Goal: Task Accomplishment & Management: Manage account settings

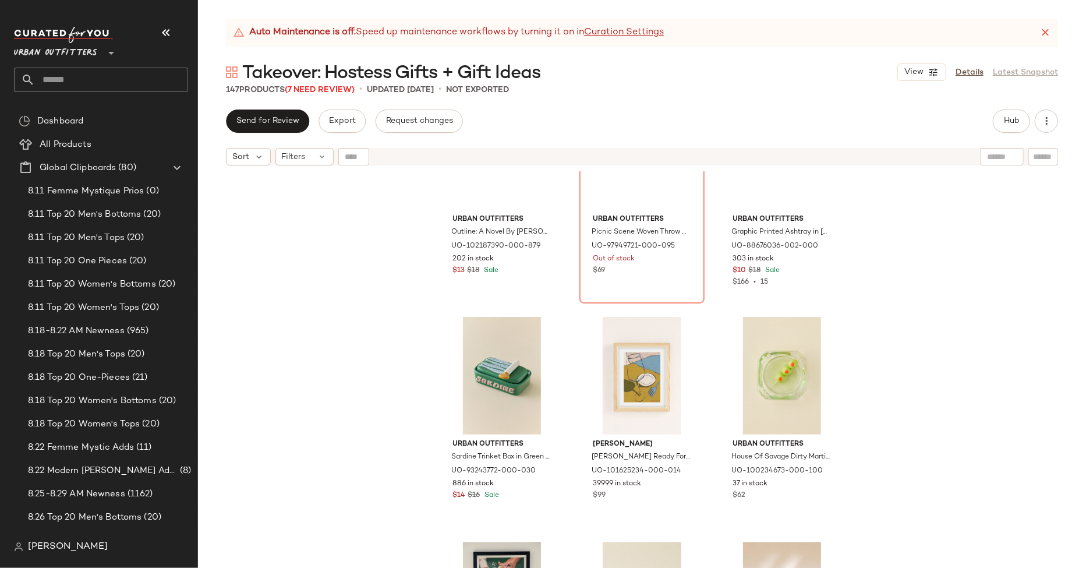
scroll to position [1901, 0]
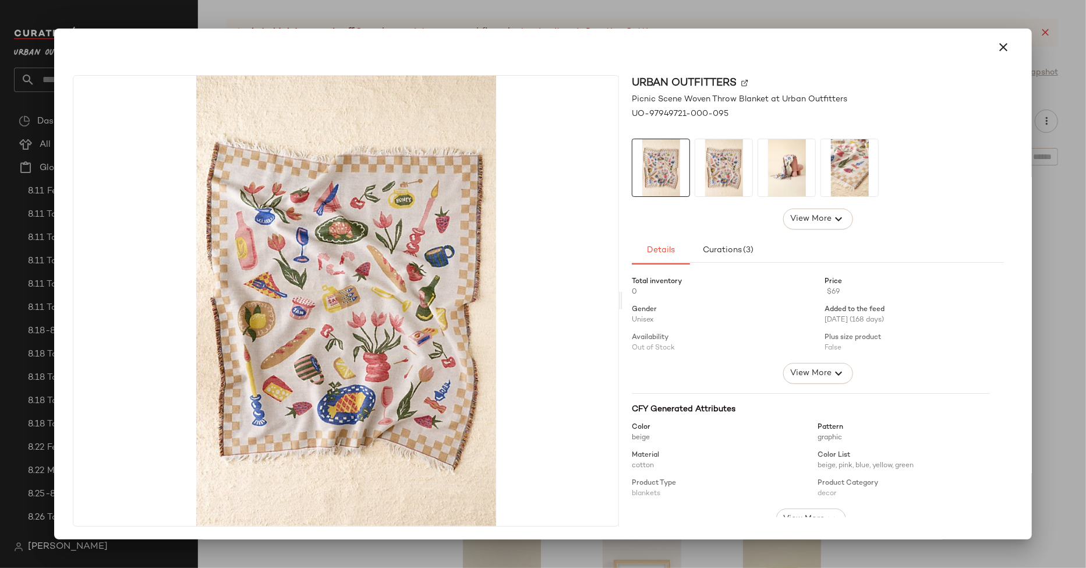
click at [661, 551] on div at bounding box center [543, 284] width 1086 height 568
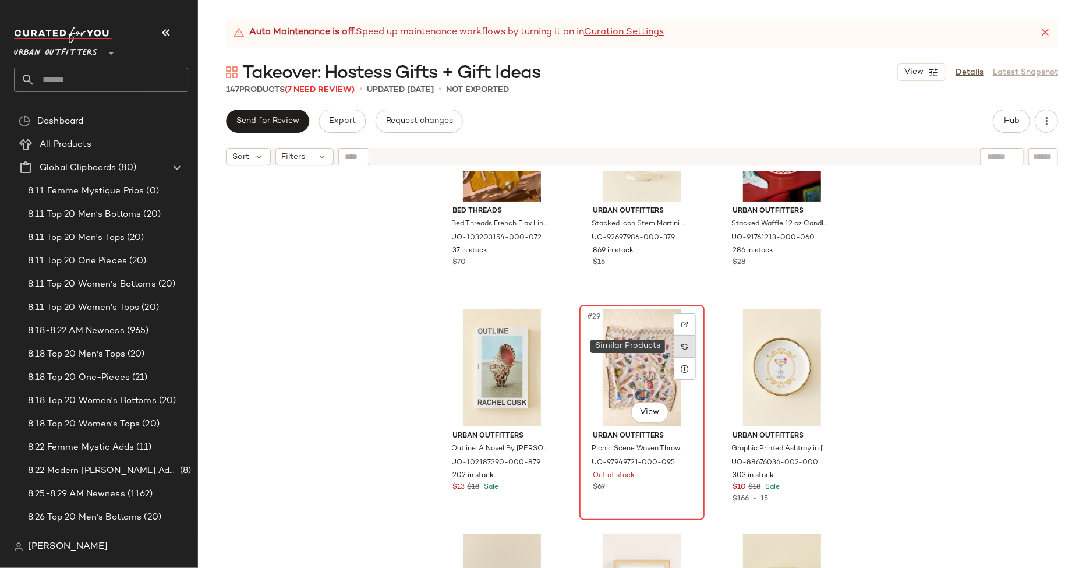
click at [681, 348] on img at bounding box center [684, 346] width 7 height 7
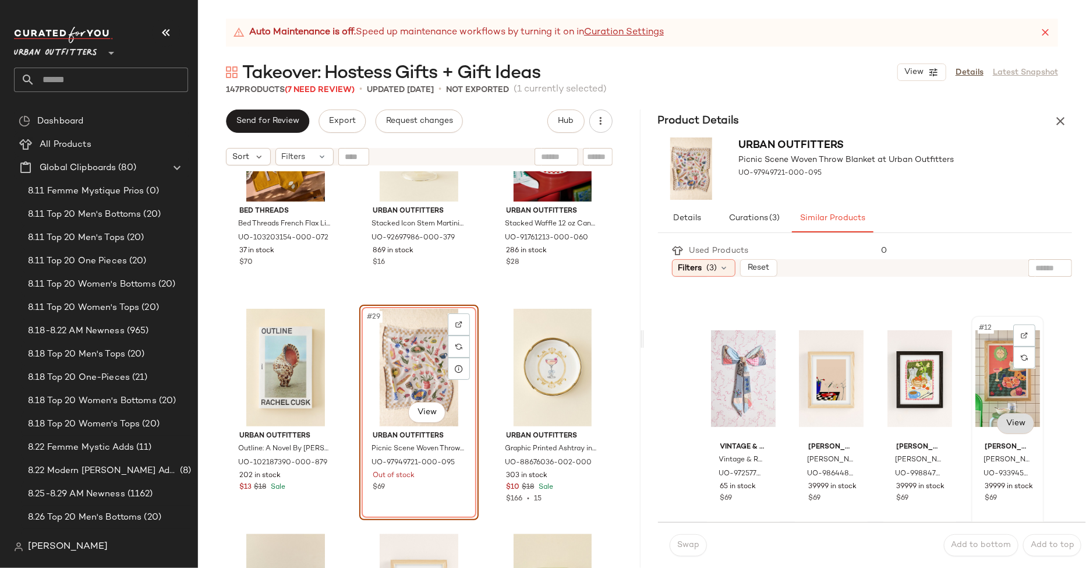
scroll to position [417, 0]
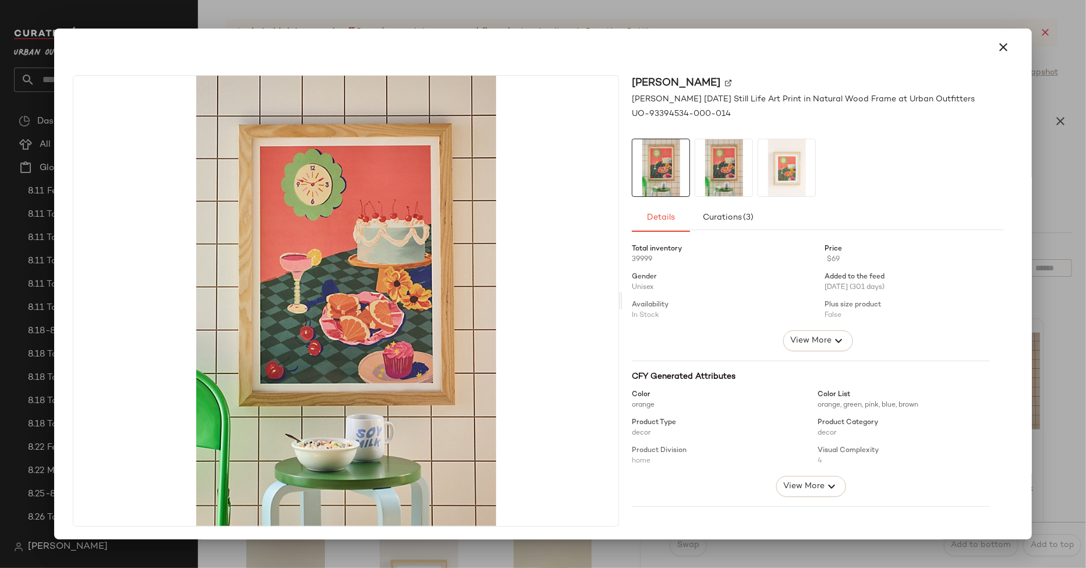
click at [1045, 376] on div at bounding box center [543, 284] width 1086 height 568
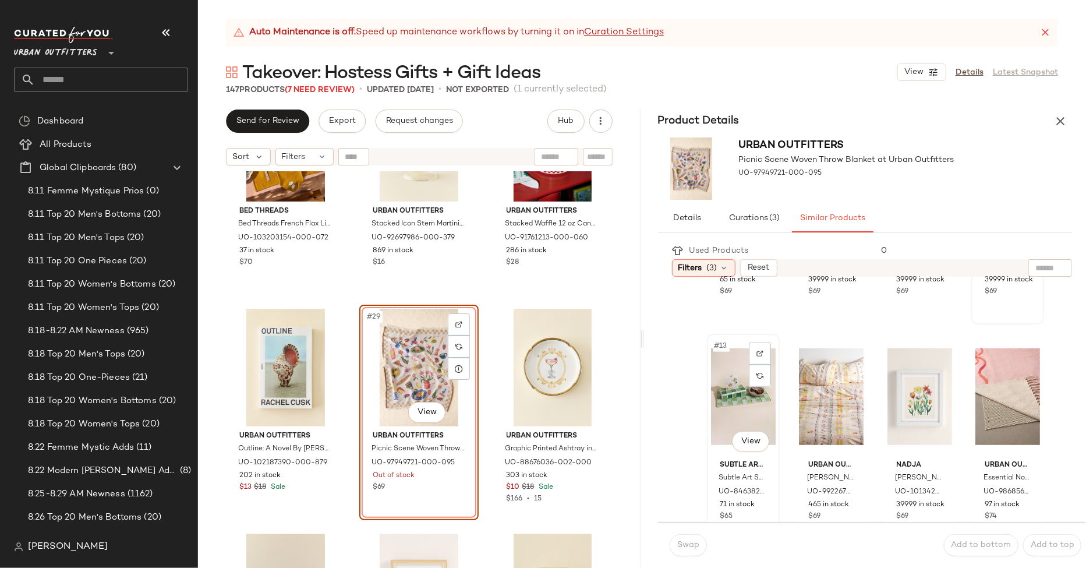
scroll to position [653, 0]
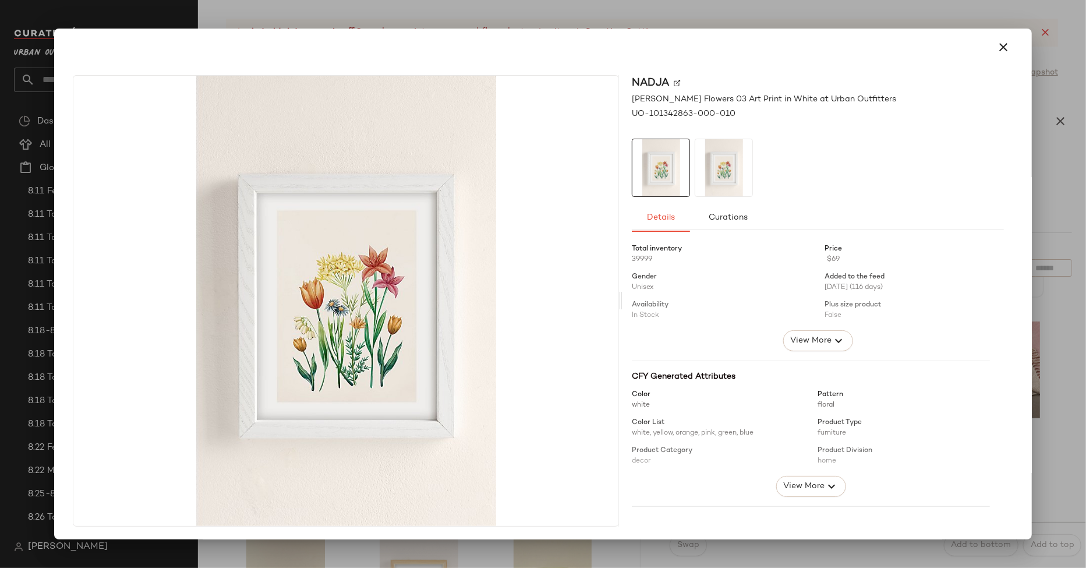
click at [1048, 381] on div at bounding box center [543, 284] width 1086 height 568
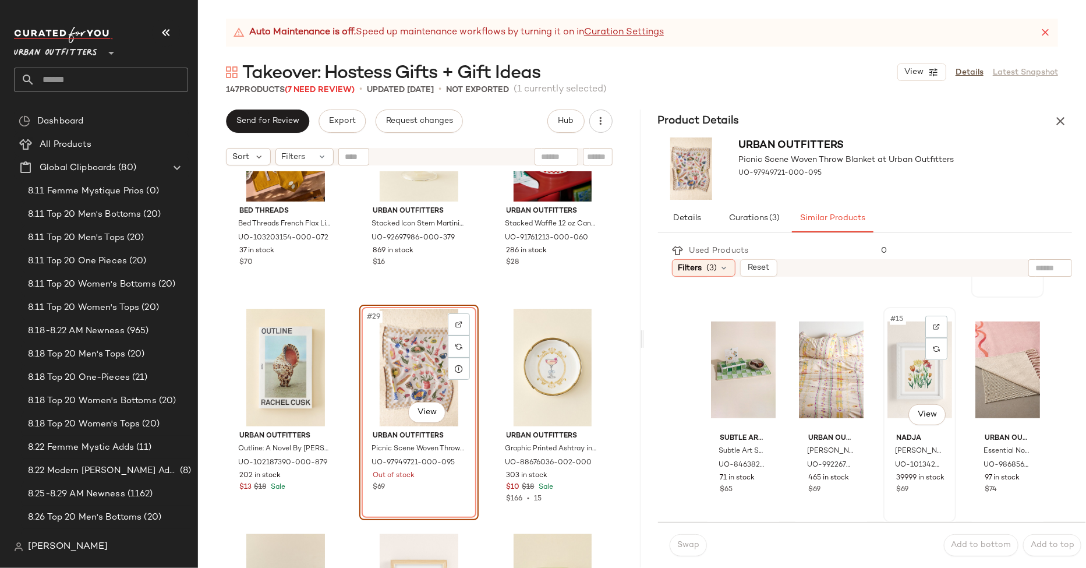
click at [898, 366] on div "#15 View" at bounding box center [919, 370] width 65 height 118
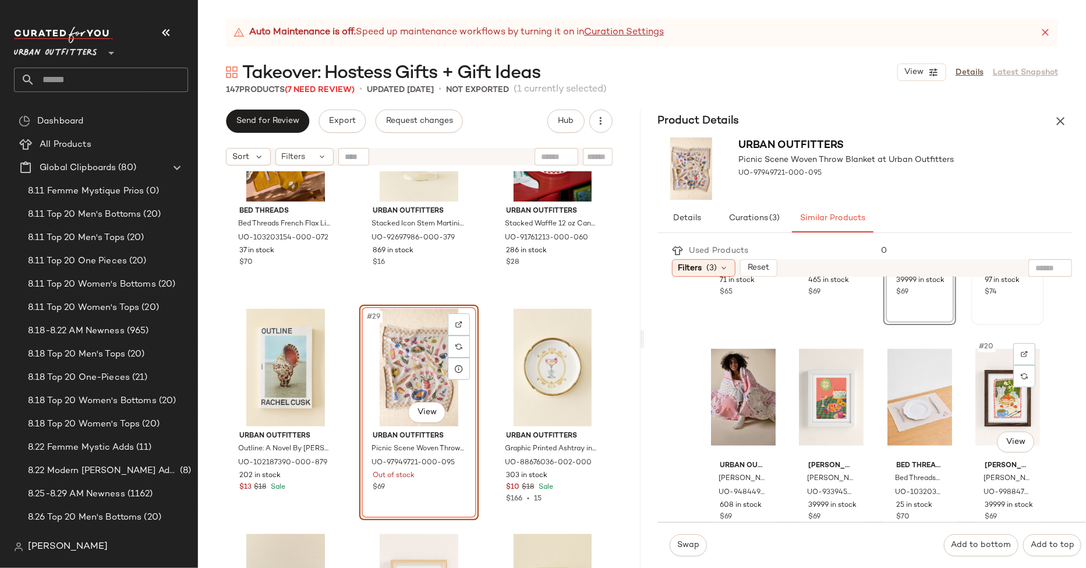
scroll to position [862, 0]
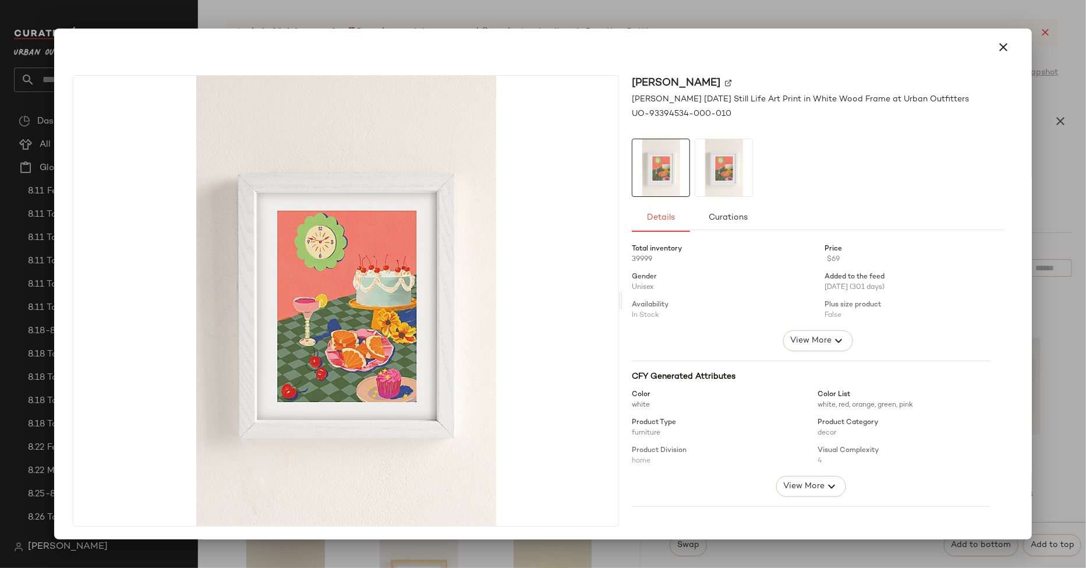
click at [1059, 382] on div at bounding box center [543, 284] width 1086 height 568
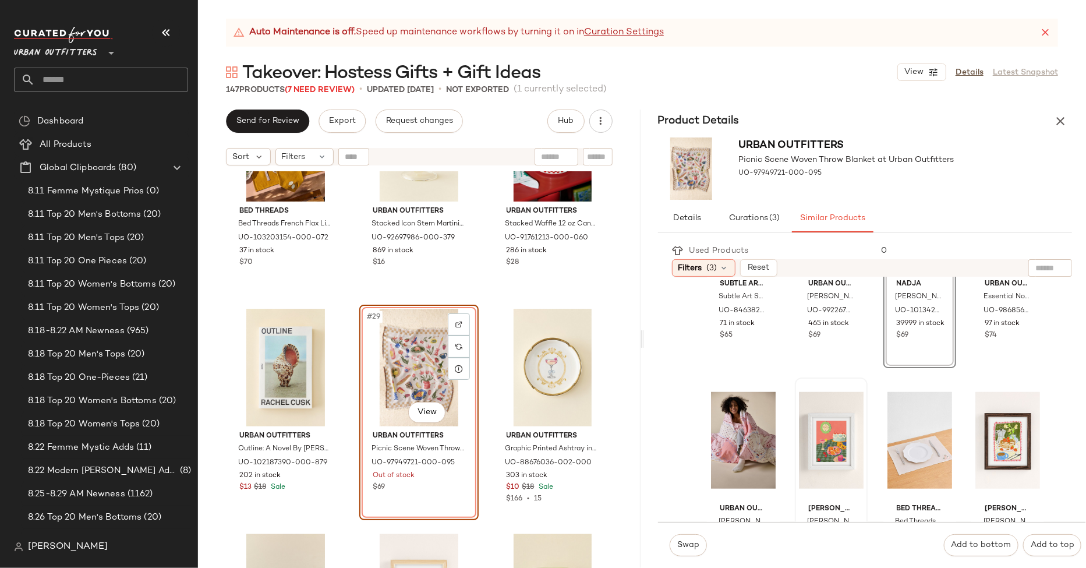
scroll to position [775, 0]
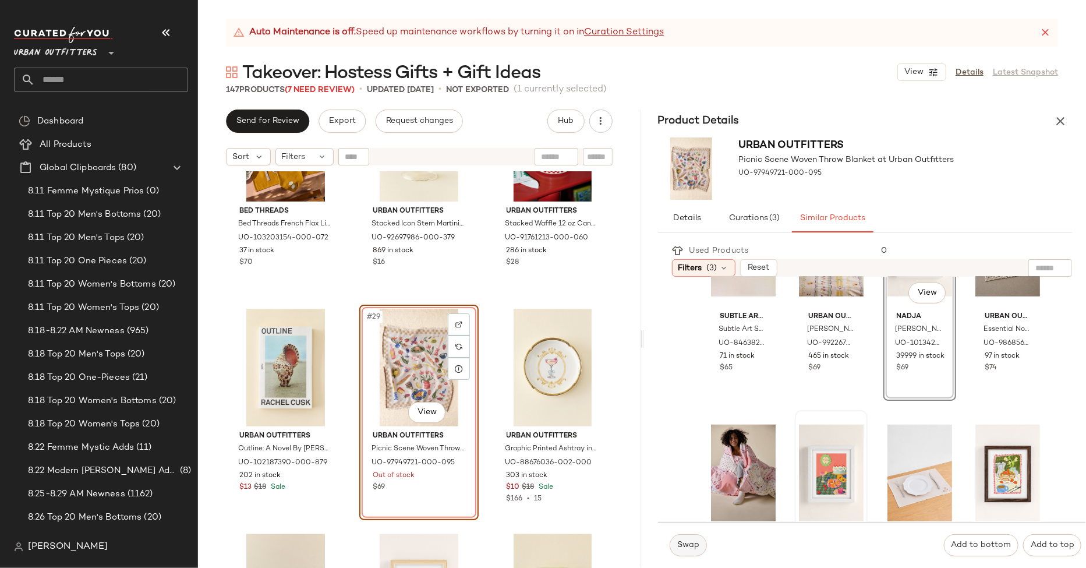
click at [687, 547] on span "Swap" at bounding box center [687, 544] width 23 height 9
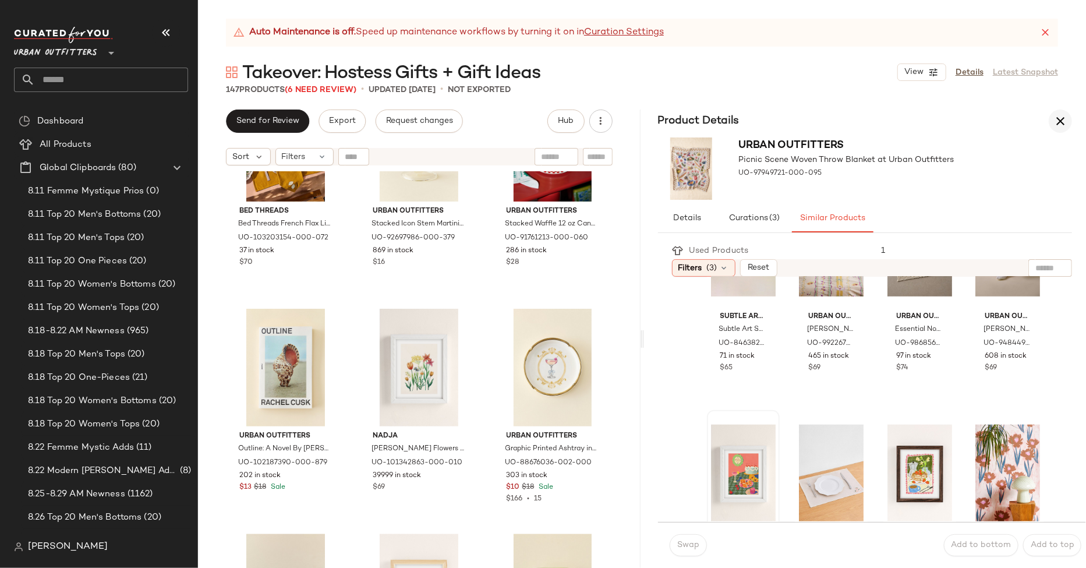
click at [1057, 120] on icon "button" at bounding box center [1060, 121] width 14 height 14
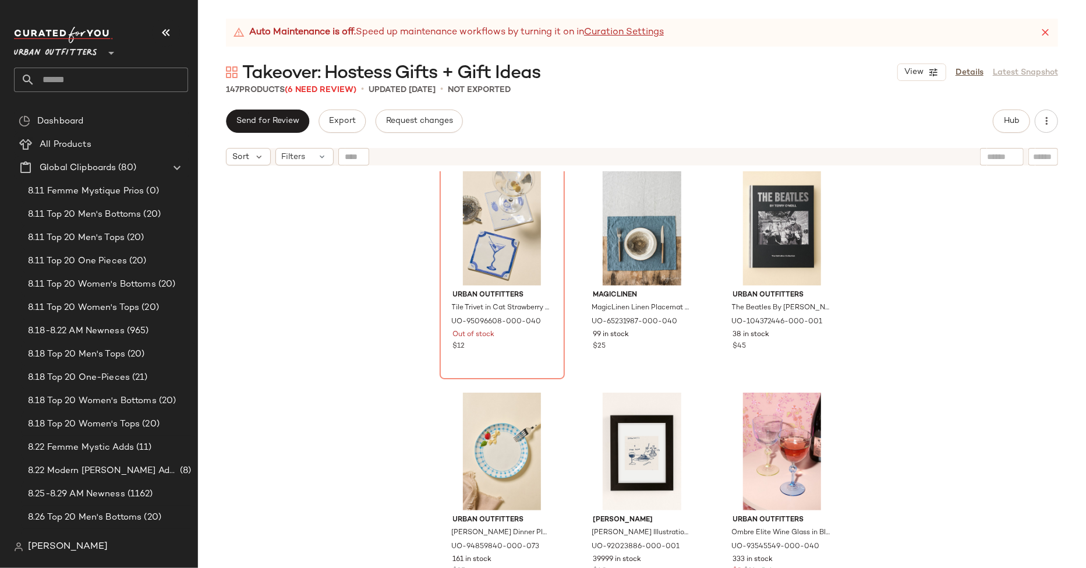
scroll to position [5868, 0]
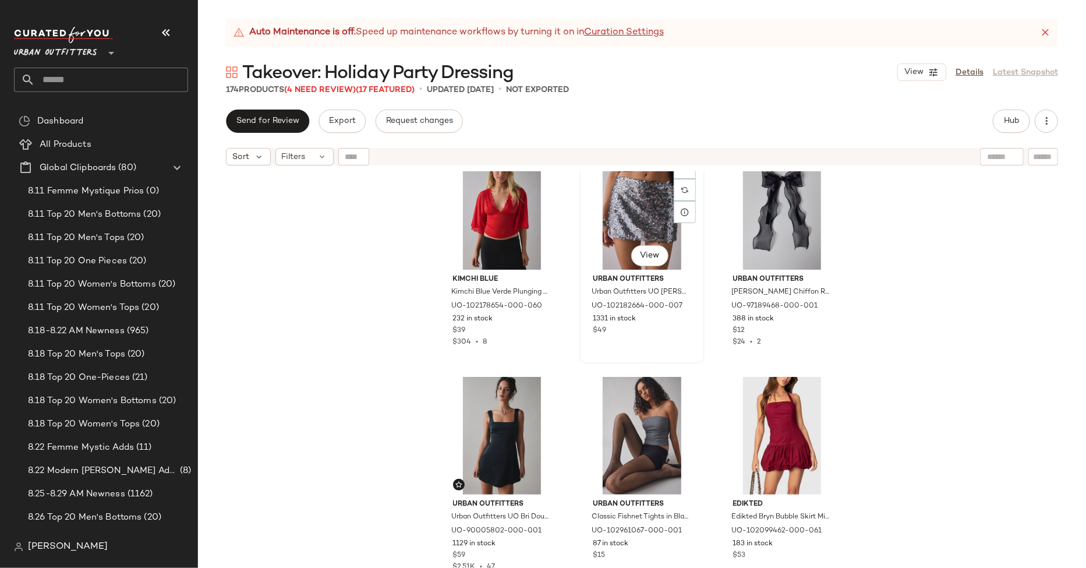
scroll to position [26, 0]
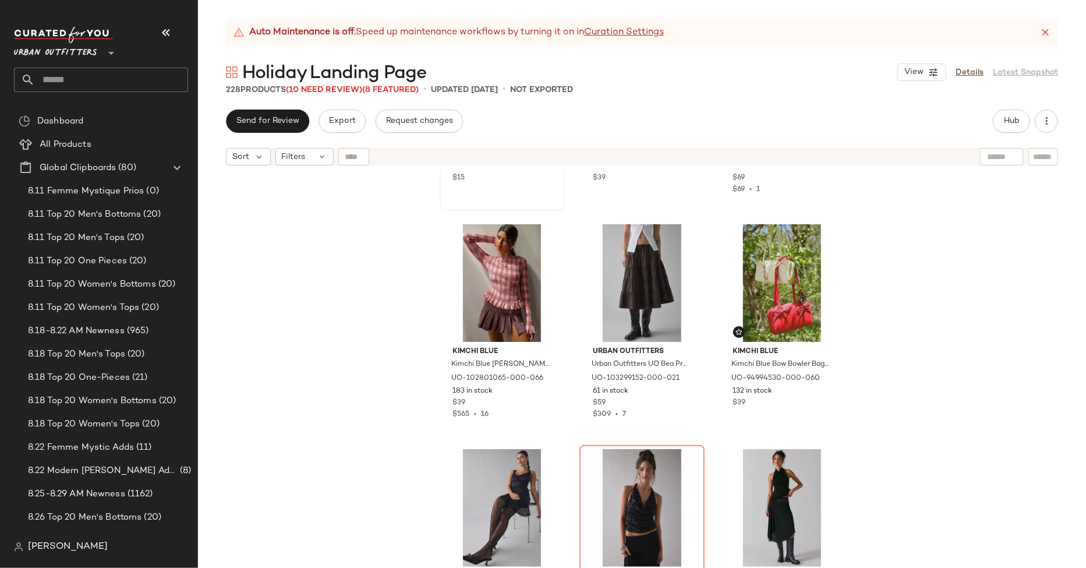
scroll to position [646, 0]
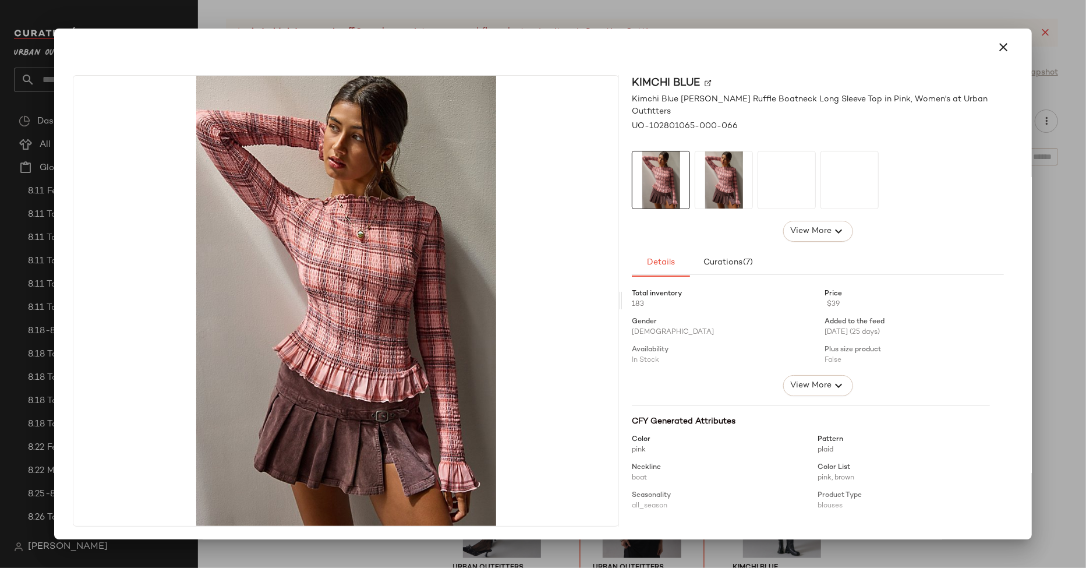
click at [641, 70] on div "Kimchi Blue Kimchi Blue [PERSON_NAME] Ruffle Boatneck Long Sleeve Top in Pink, …" at bounding box center [543, 303] width 968 height 474
click at [667, 8] on div at bounding box center [543, 284] width 1086 height 568
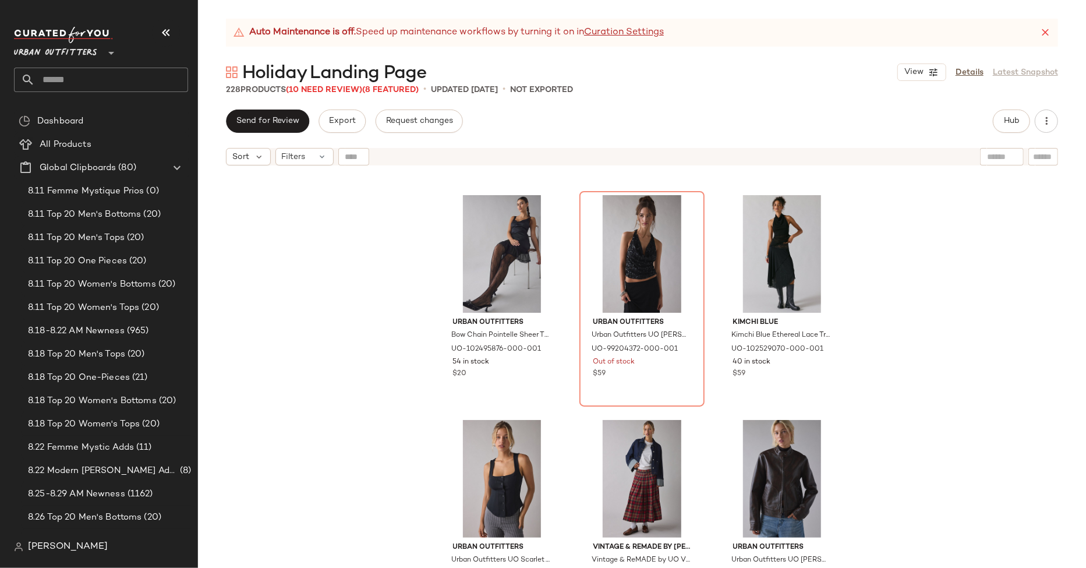
scroll to position [890, 0]
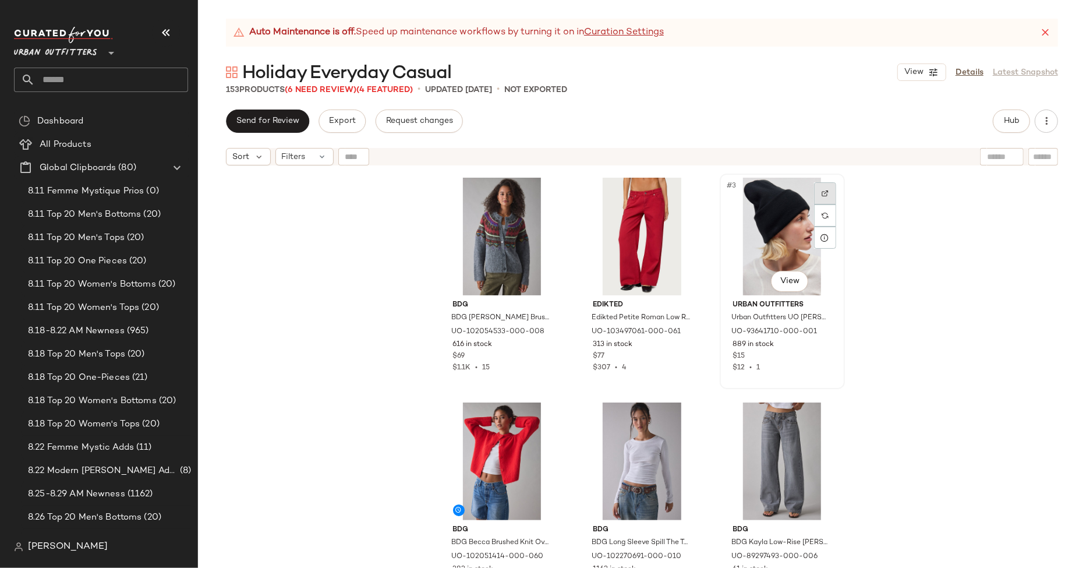
click at [821, 198] on div at bounding box center [825, 193] width 22 height 22
click at [817, 189] on div at bounding box center [825, 193] width 22 height 22
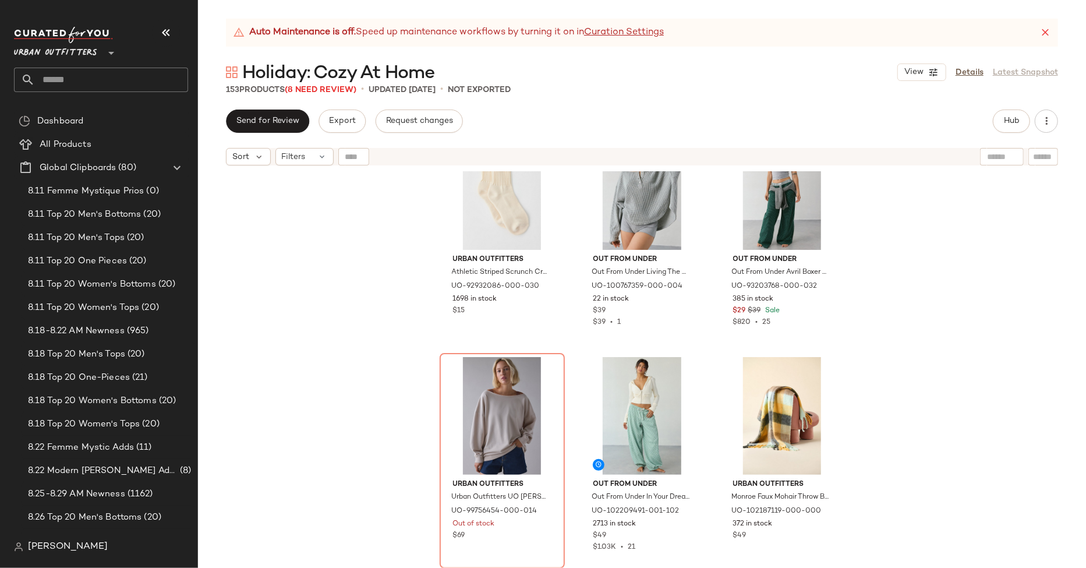
scroll to position [3595, 0]
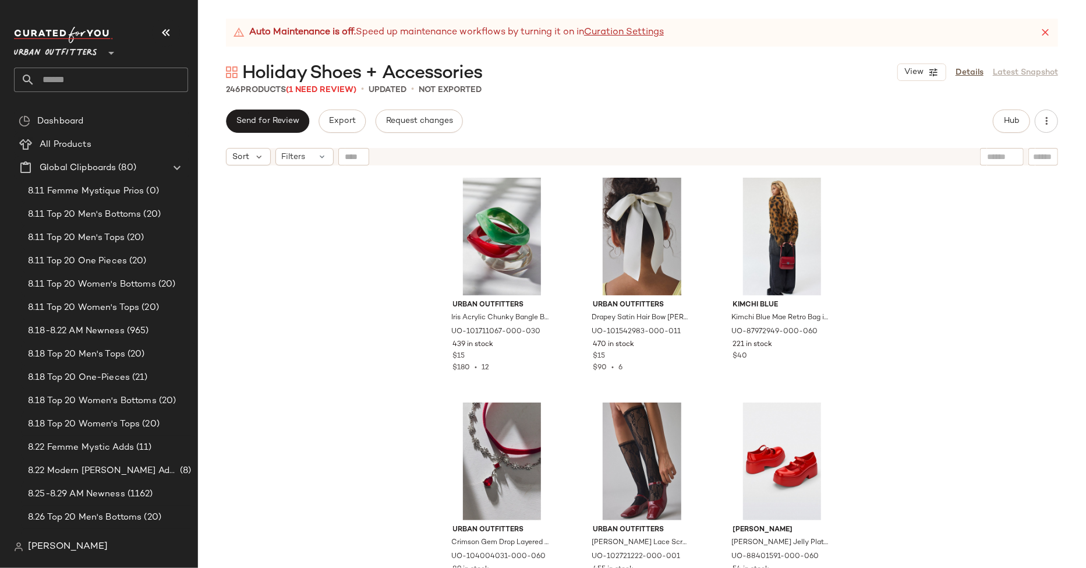
click at [969, 100] on div "Auto Maintenance is off. Speed up maintenance workflows by turning it on in Cur…" at bounding box center [642, 293] width 888 height 549
click at [974, 71] on link "Details" at bounding box center [969, 72] width 28 height 12
click at [1018, 130] on button "Hub" at bounding box center [1011, 120] width 37 height 23
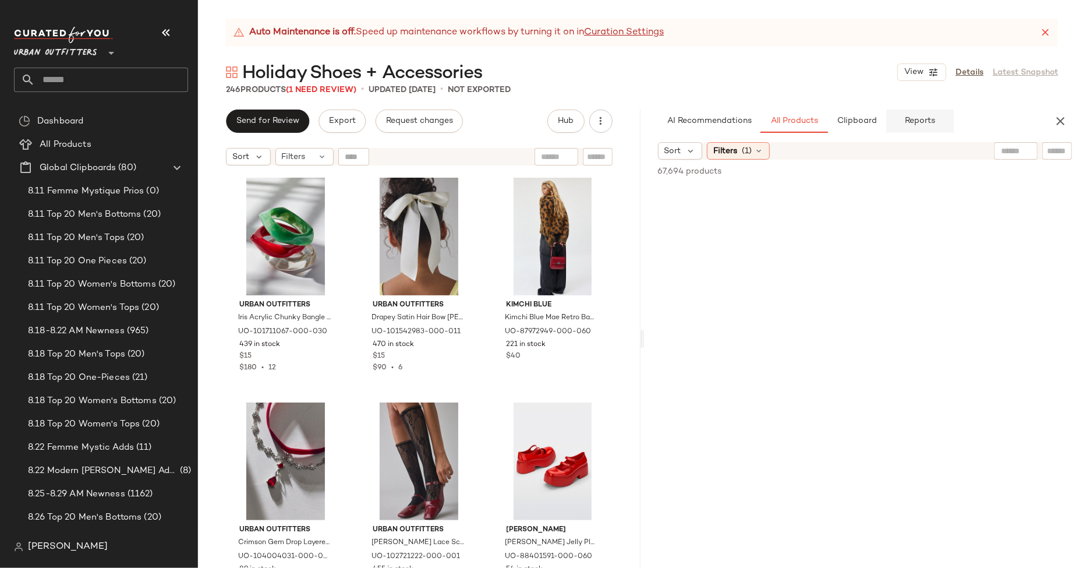
click at [901, 118] on button "Reports" at bounding box center [920, 120] width 68 height 23
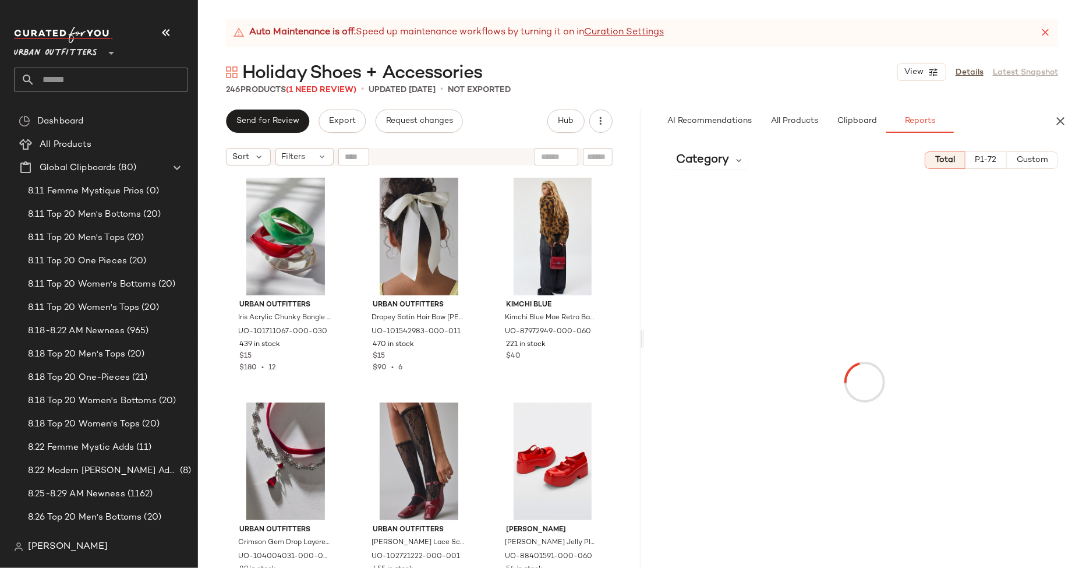
type button "report"
click at [710, 166] on span "Category" at bounding box center [702, 159] width 53 height 17
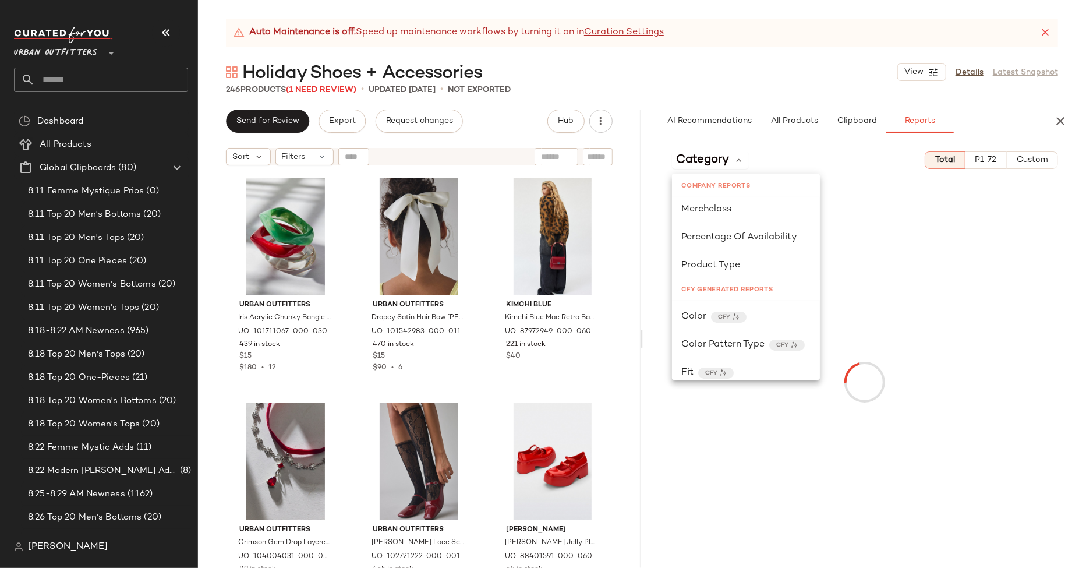
scroll to position [179, 0]
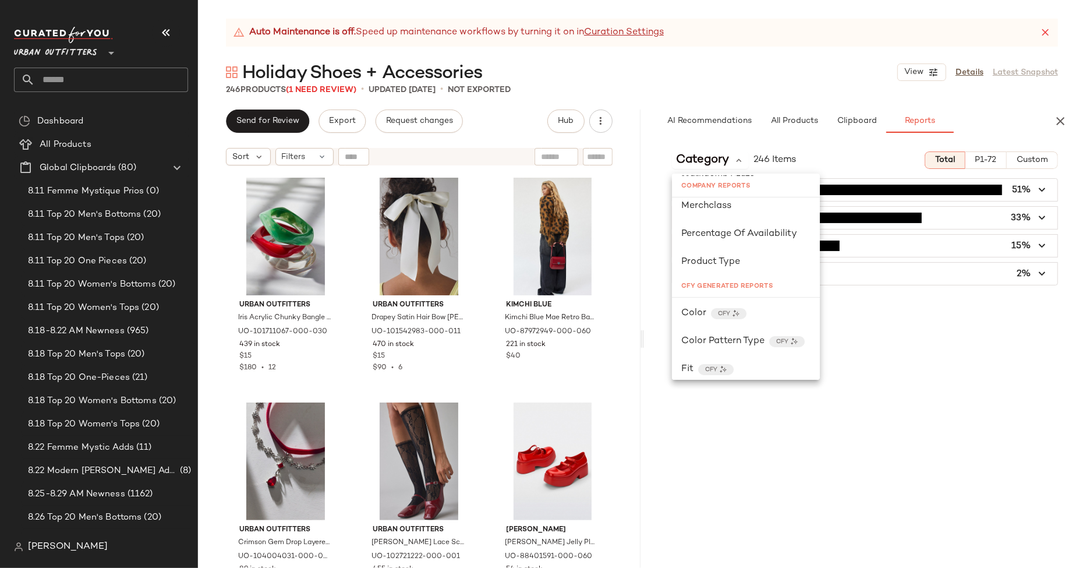
click at [836, 145] on div "Category 246 Items Total P1-72 Custom Accessories (125) 51% Footwear (81) 33% B…" at bounding box center [865, 355] width 442 height 426
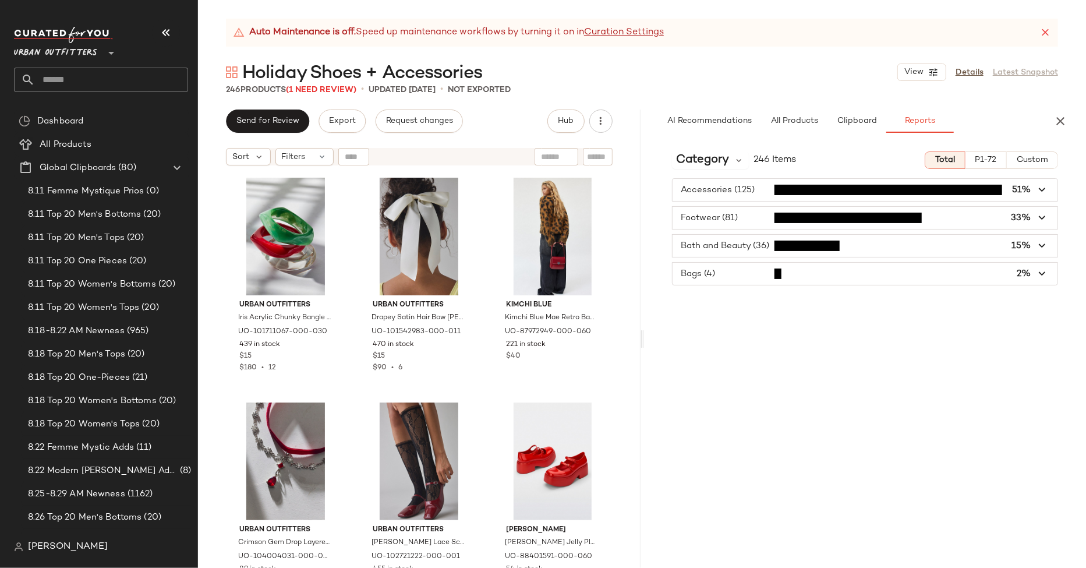
click at [824, 211] on span "button" at bounding box center [864, 218] width 385 height 22
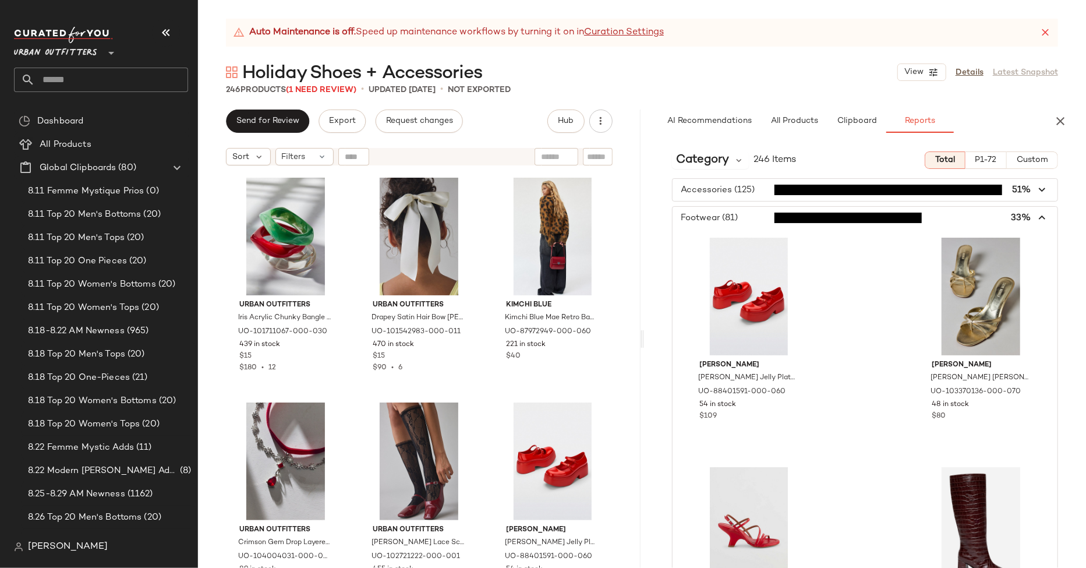
click at [824, 211] on span "button" at bounding box center [864, 218] width 385 height 22
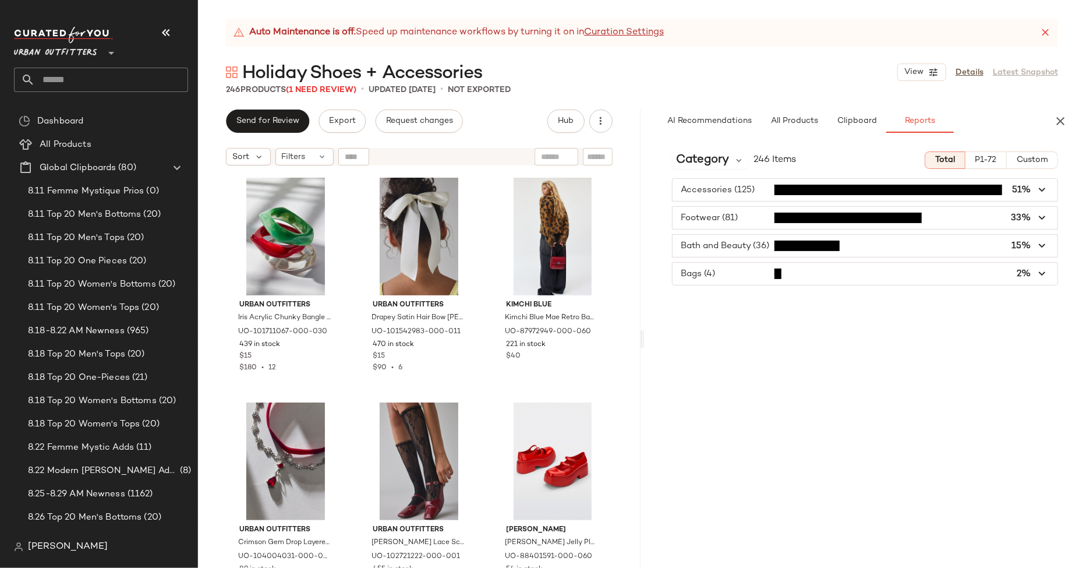
click at [834, 215] on span "button" at bounding box center [864, 218] width 385 height 22
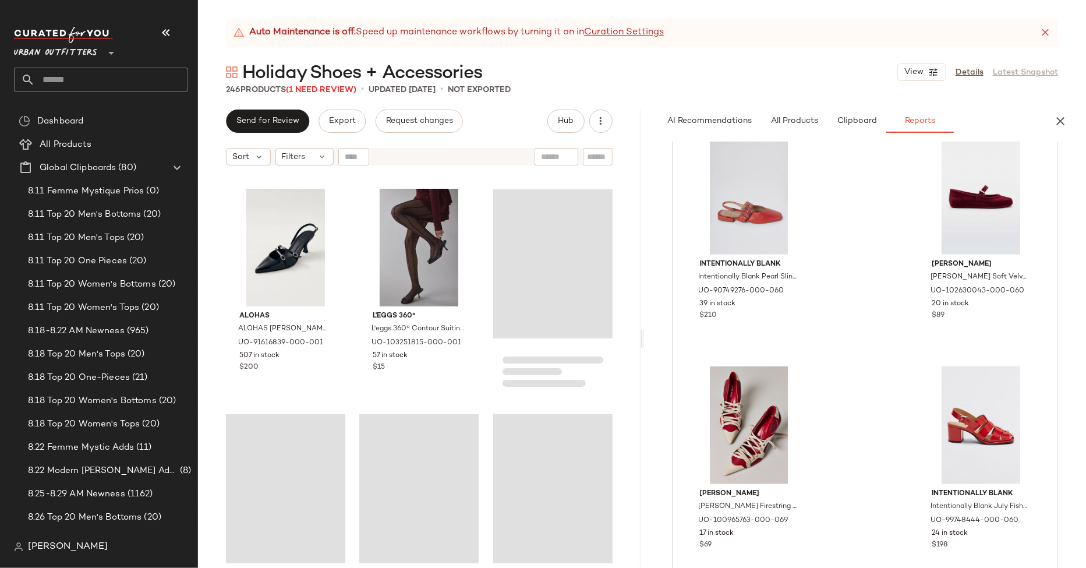
scroll to position [3600, 0]
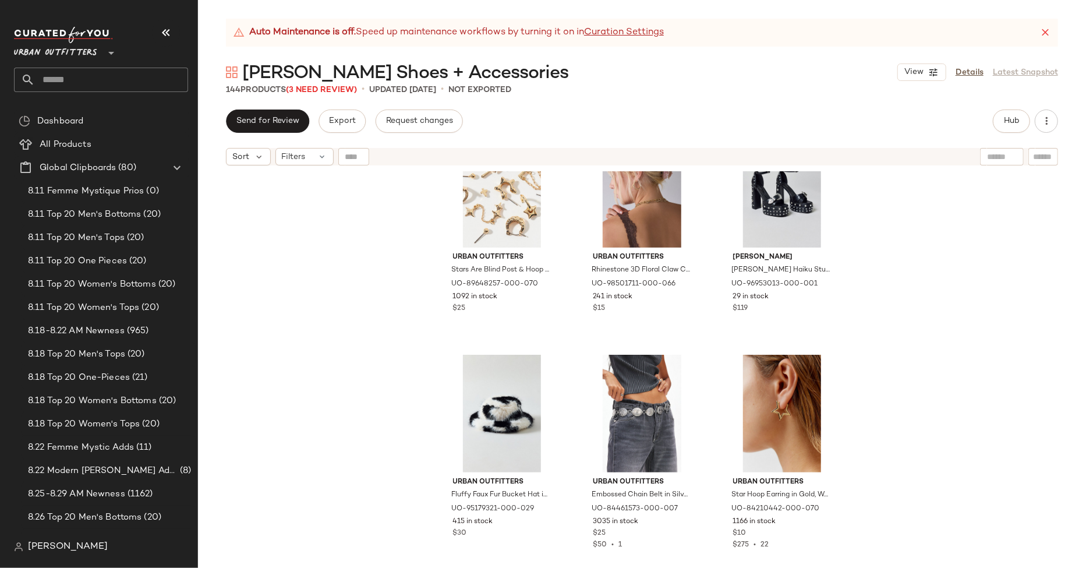
scroll to position [1266, 0]
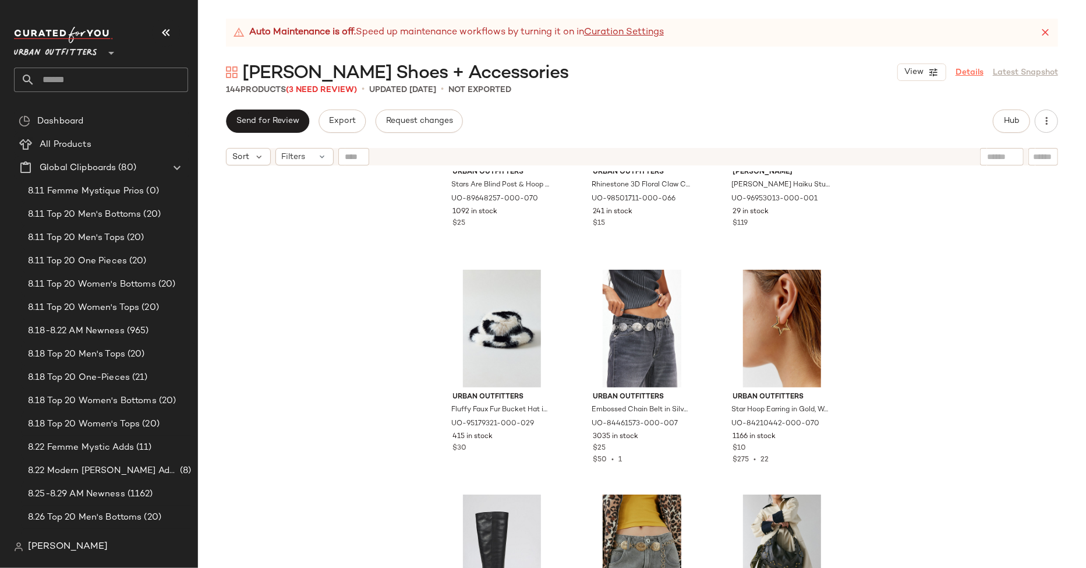
click at [974, 73] on link "Details" at bounding box center [969, 72] width 28 height 12
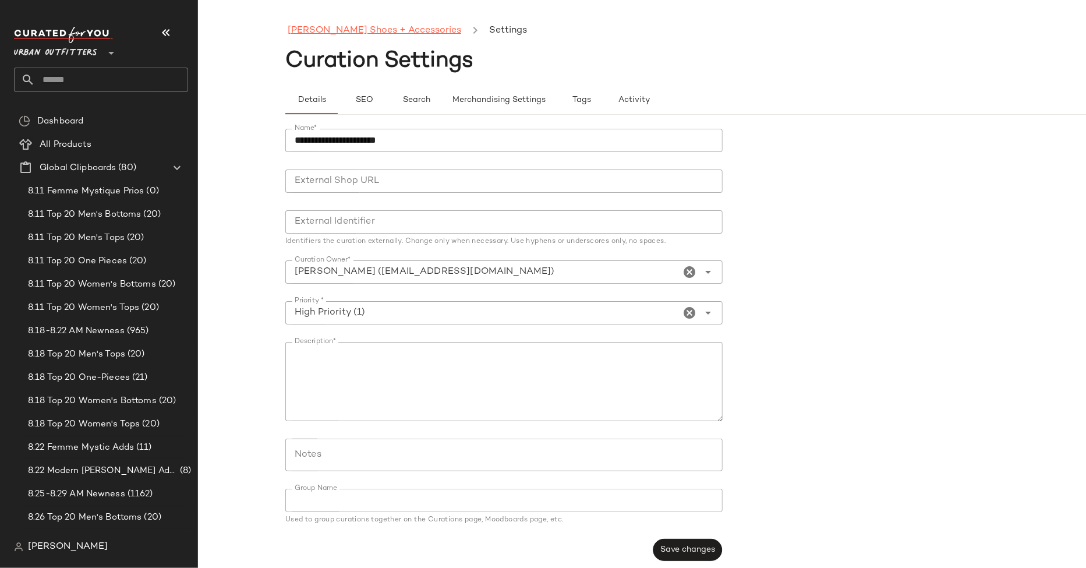
click at [336, 28] on link "[PERSON_NAME] Shoes + Accessories" at bounding box center [374, 30] width 173 height 15
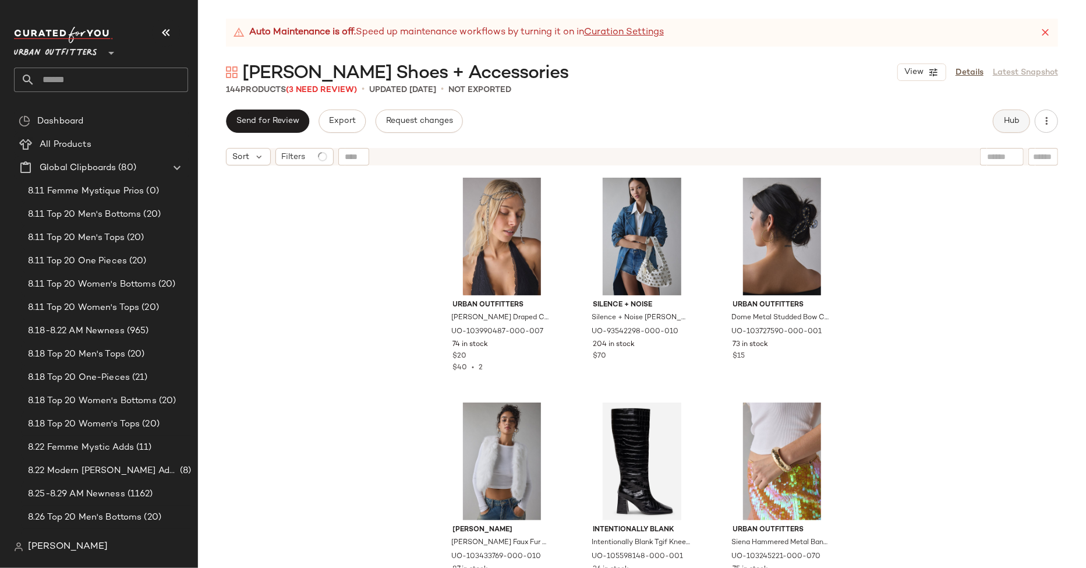
click at [1017, 114] on button "Hub" at bounding box center [1011, 120] width 37 height 23
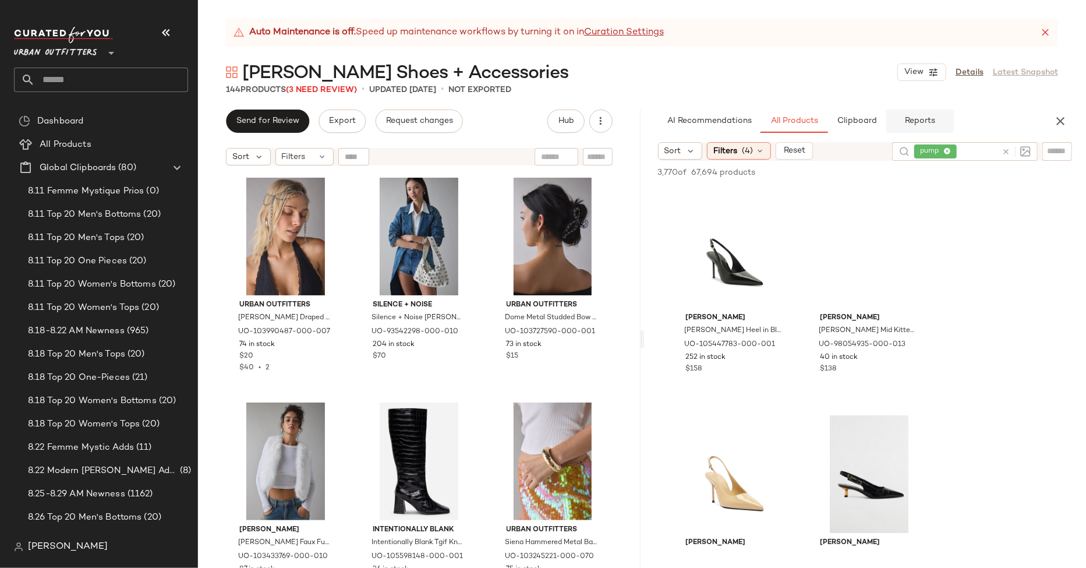
click at [918, 129] on button "Reports" at bounding box center [920, 120] width 68 height 23
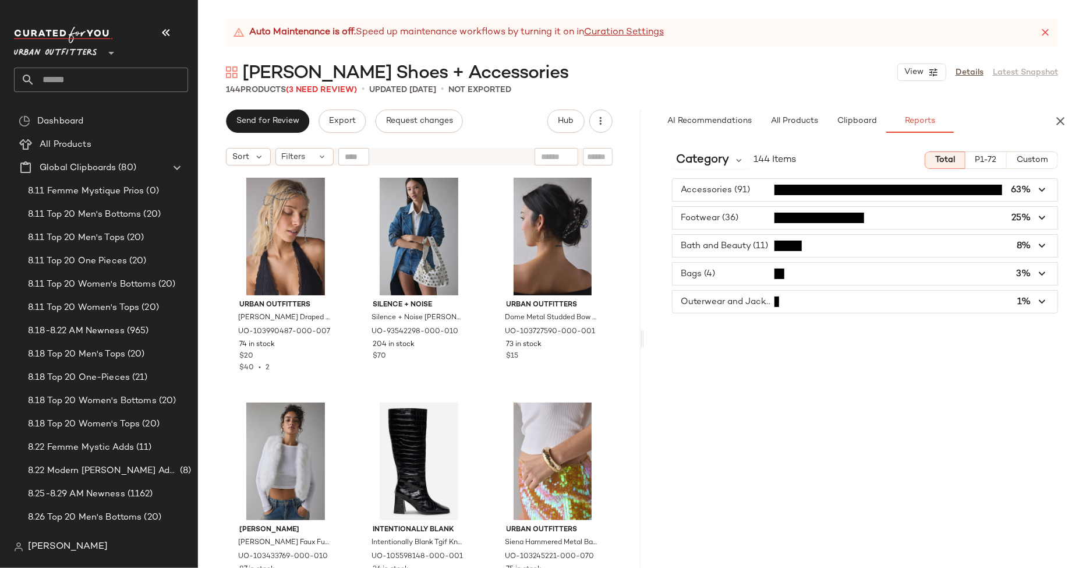
click at [1048, 29] on icon at bounding box center [1045, 33] width 12 height 12
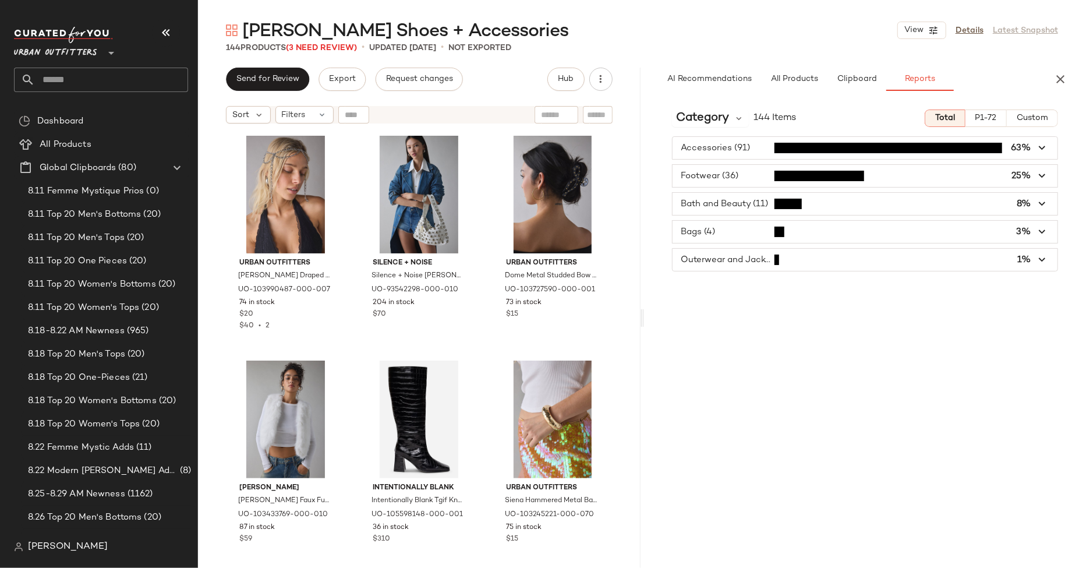
click at [895, 323] on div "Category 144 Items Total P1-72 Custom Accessories (91) 63% Footwear (36) 25% Ba…" at bounding box center [865, 333] width 442 height 467
click at [1057, 80] on icon "button" at bounding box center [1060, 79] width 14 height 14
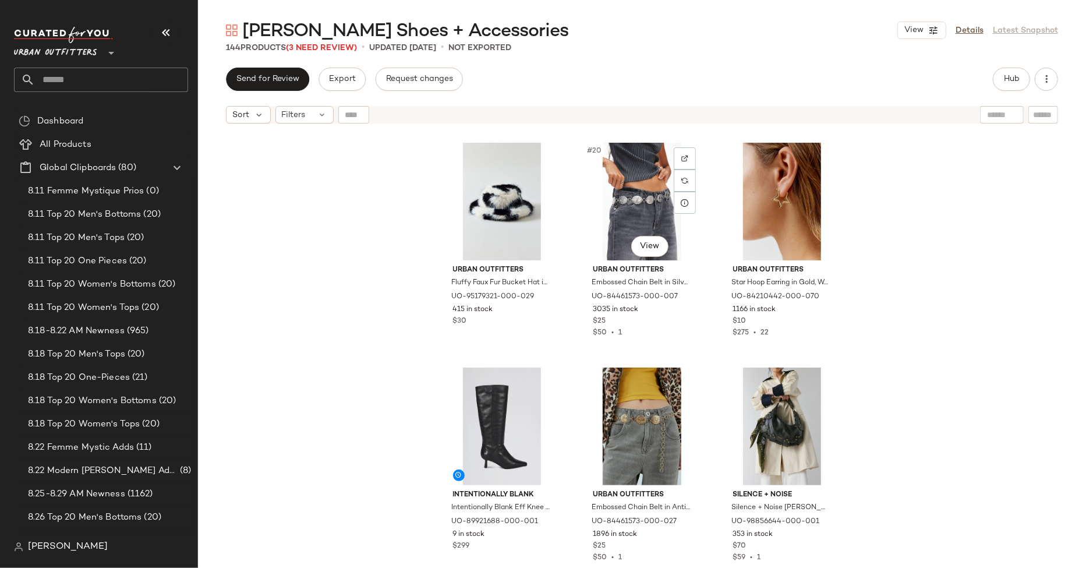
scroll to position [1356, 0]
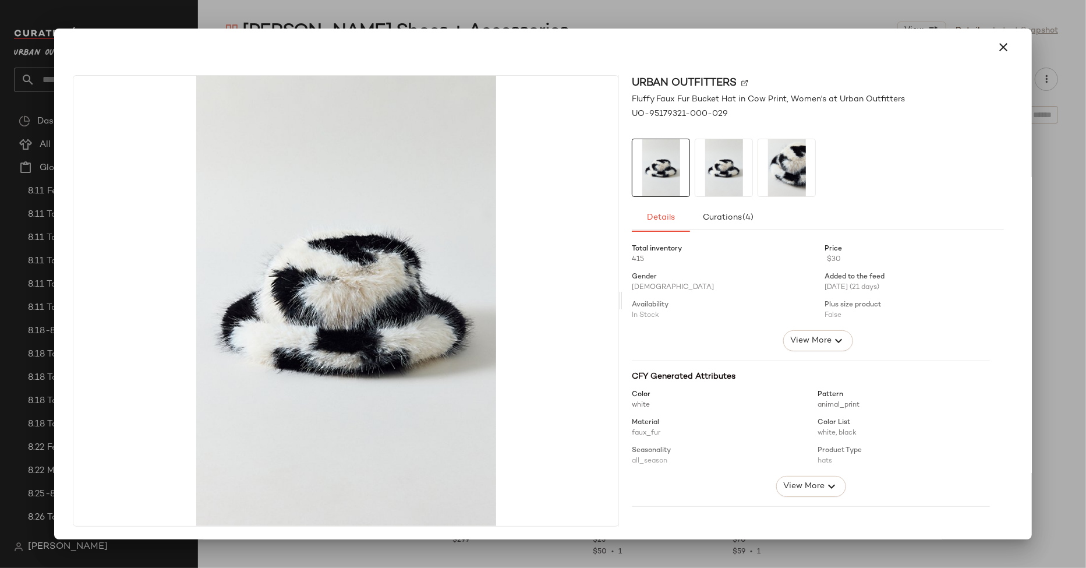
click at [524, 22] on div at bounding box center [543, 284] width 1086 height 568
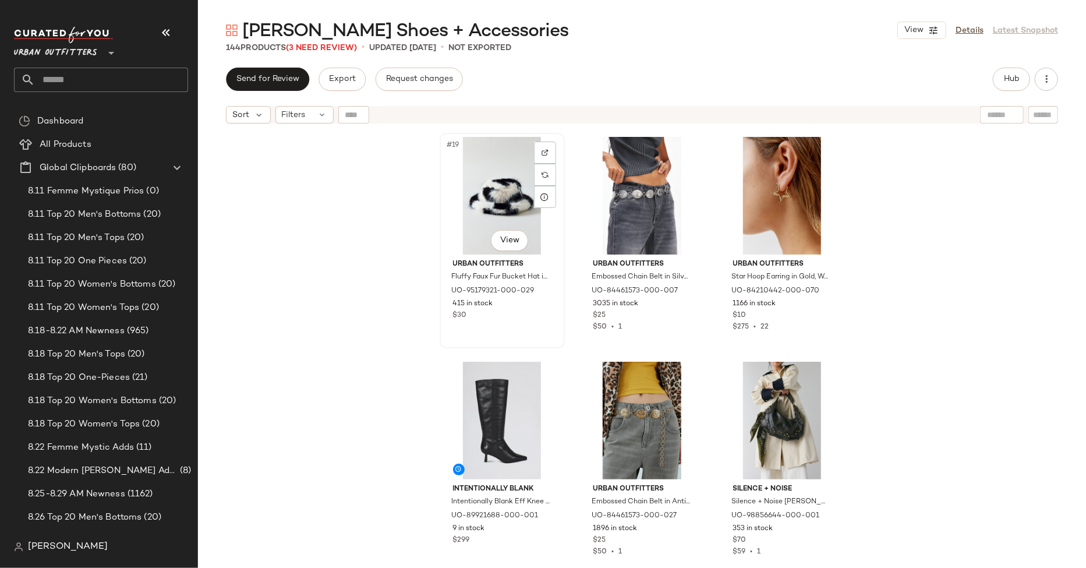
scroll to position [1332, 0]
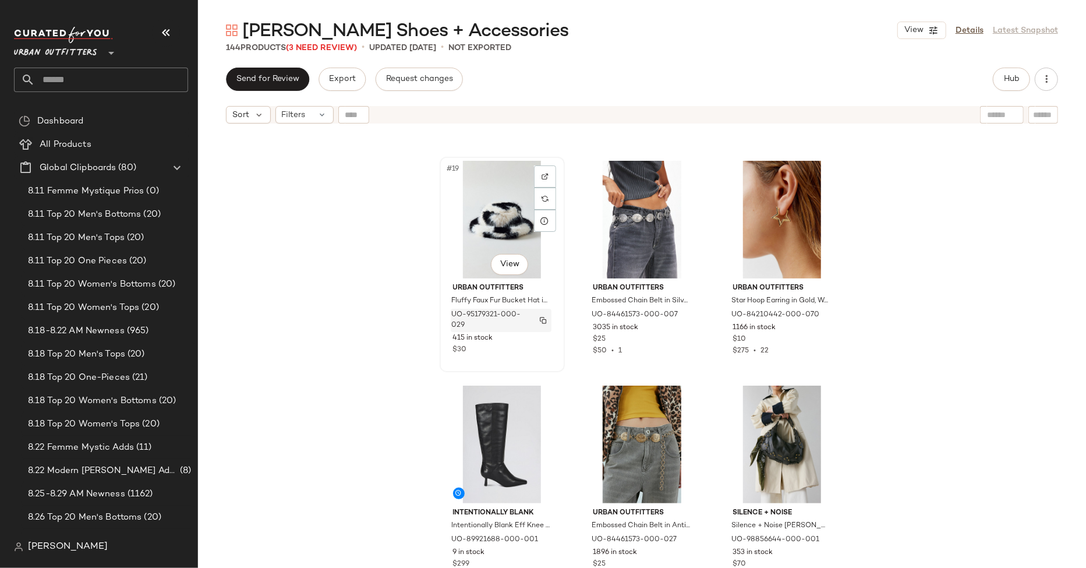
click at [540, 321] on img "button" at bounding box center [543, 320] width 7 height 7
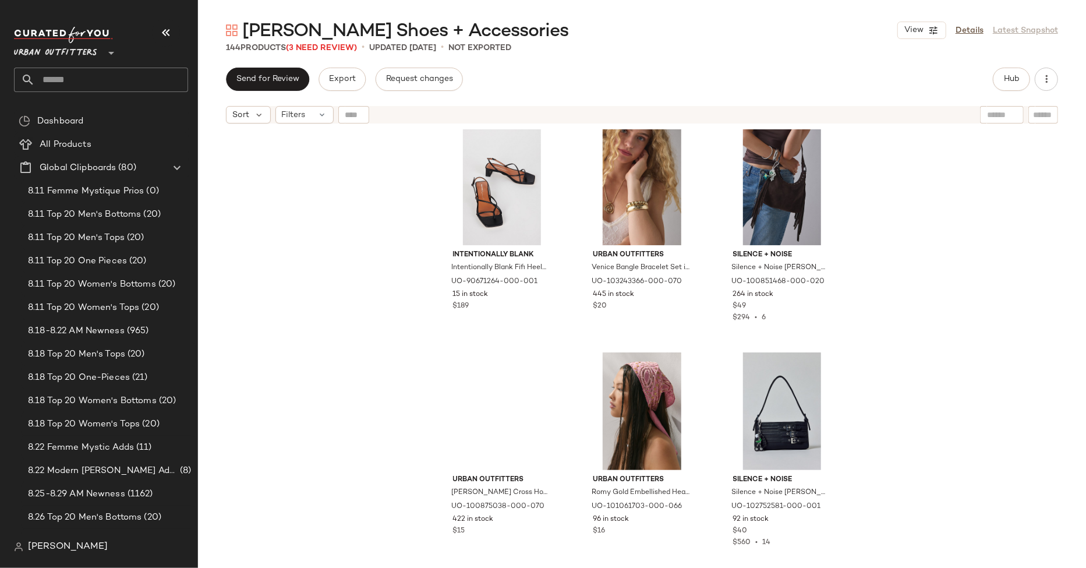
scroll to position [2289, 0]
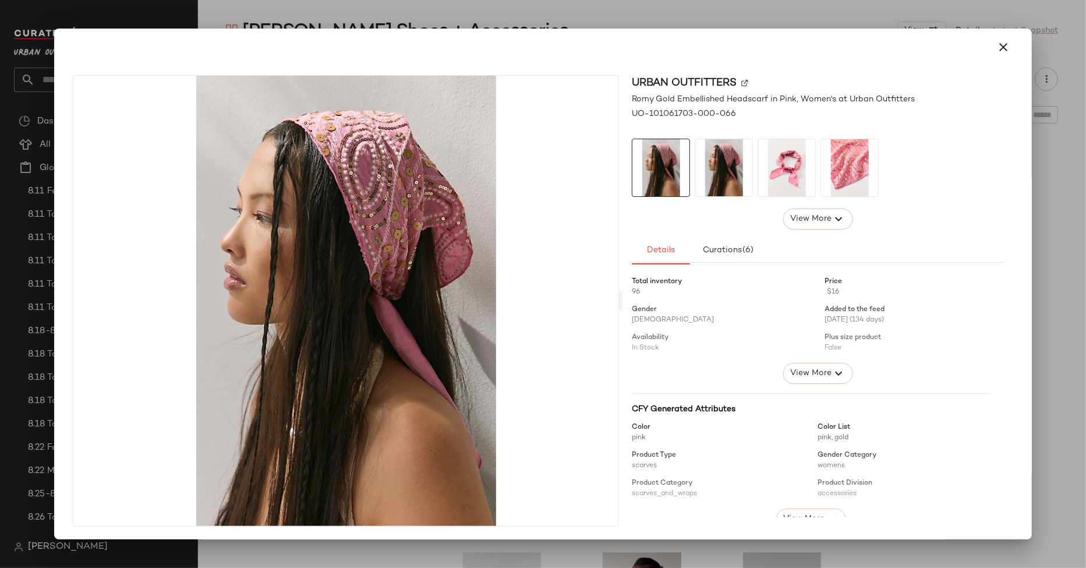
click at [633, 549] on div at bounding box center [543, 284] width 1086 height 568
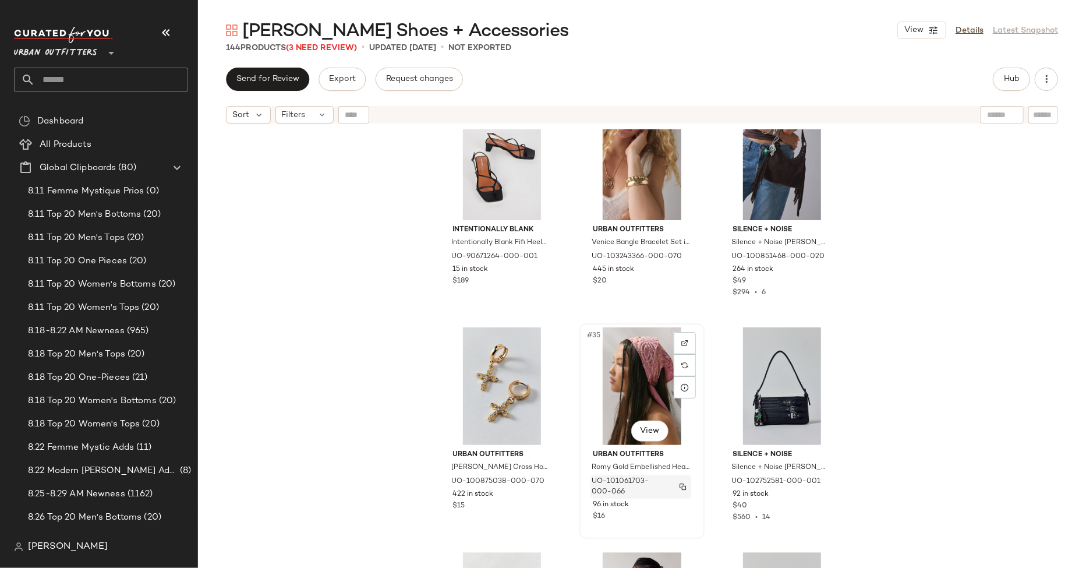
click at [682, 488] on img "button" at bounding box center [682, 486] width 7 height 7
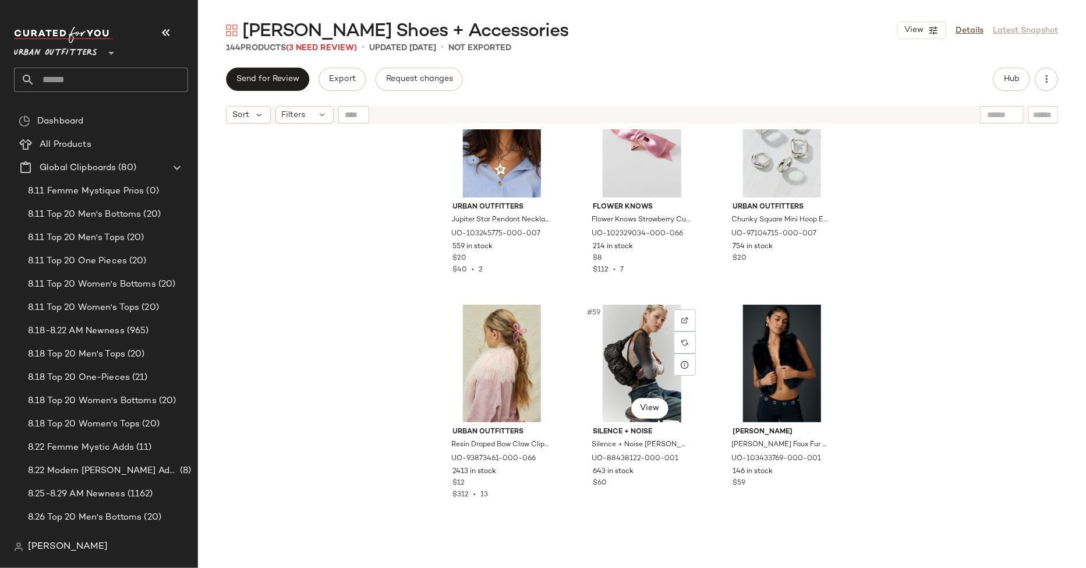
scroll to position [4120, 0]
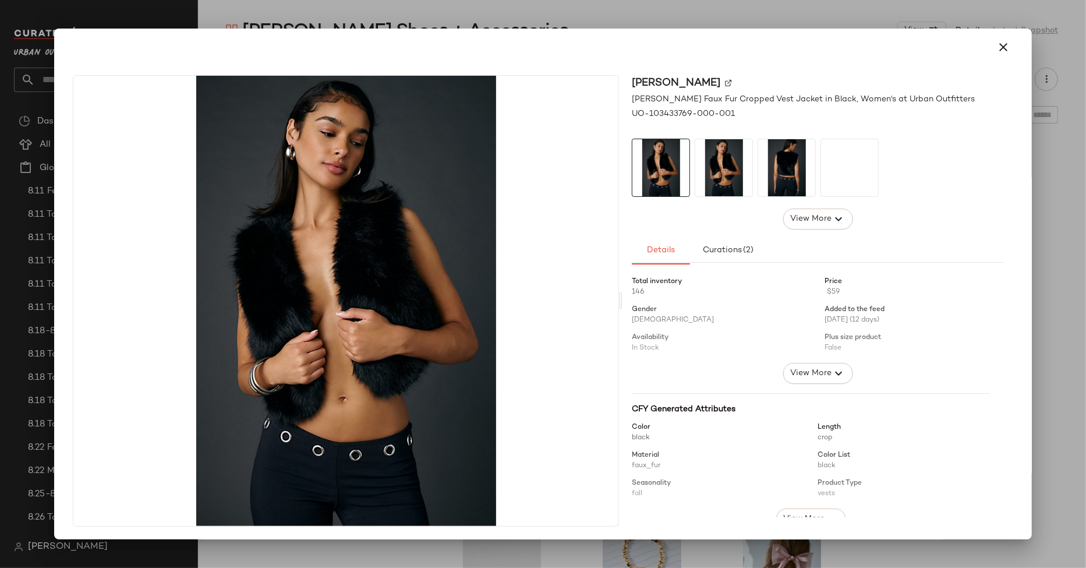
click at [838, 517] on div "Azalea Wang Azalea Wang Meela Faux Fur Cropped Vest Jacket in Black, Women's at…" at bounding box center [817, 300] width 390 height 451
click at [837, 537] on div "Azalea Wang Azalea Wang Meela Faux Fur Cropped Vest Jacket in Black, Women's at…" at bounding box center [543, 303] width 968 height 474
click at [832, 553] on div at bounding box center [543, 284] width 1086 height 568
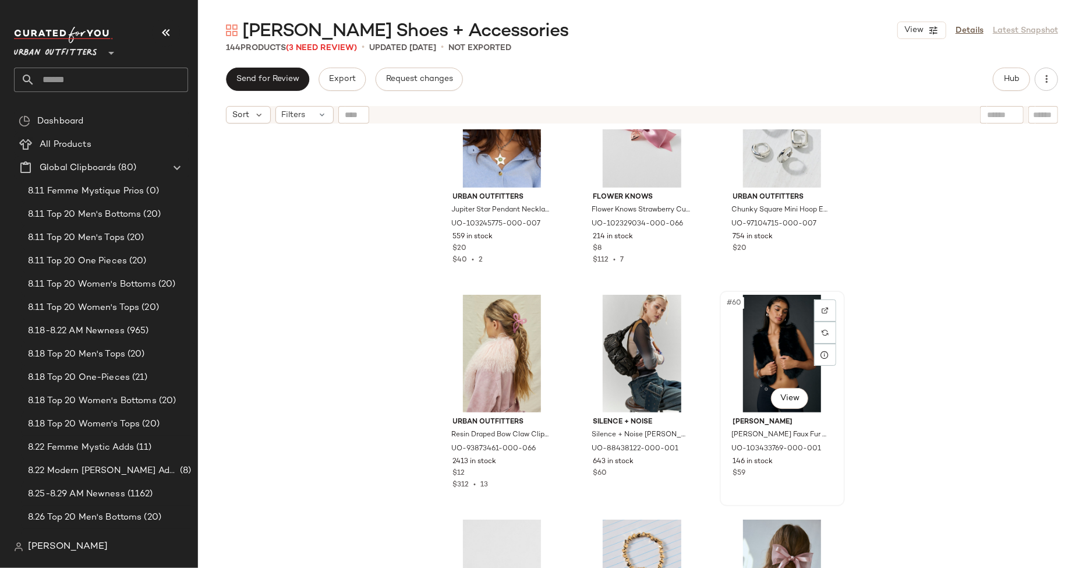
click at [762, 334] on div "#60 View" at bounding box center [782, 354] width 117 height 118
click at [789, 402] on body "Urban Outfitters ** Dashboard All Products Global Clipboards (80) 8.11 Femme My…" at bounding box center [543, 284] width 1086 height 568
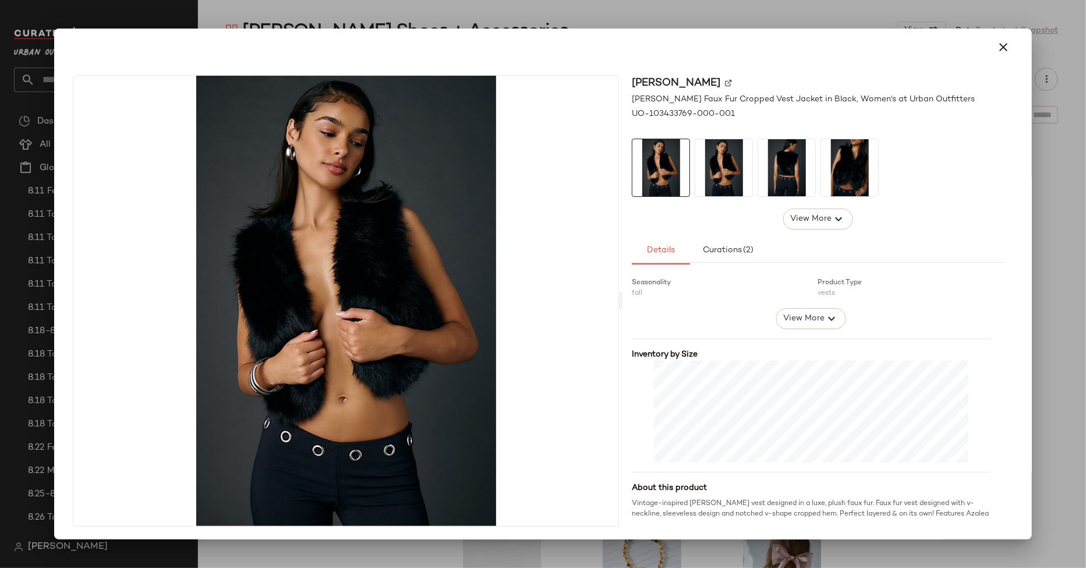
scroll to position [243, 0]
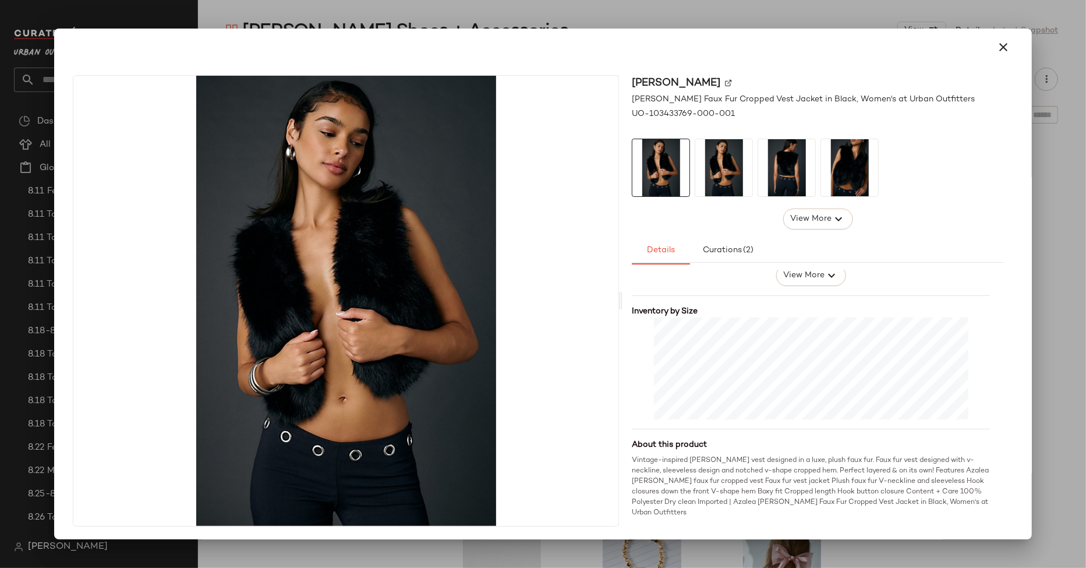
click at [1038, 288] on div at bounding box center [543, 284] width 1086 height 568
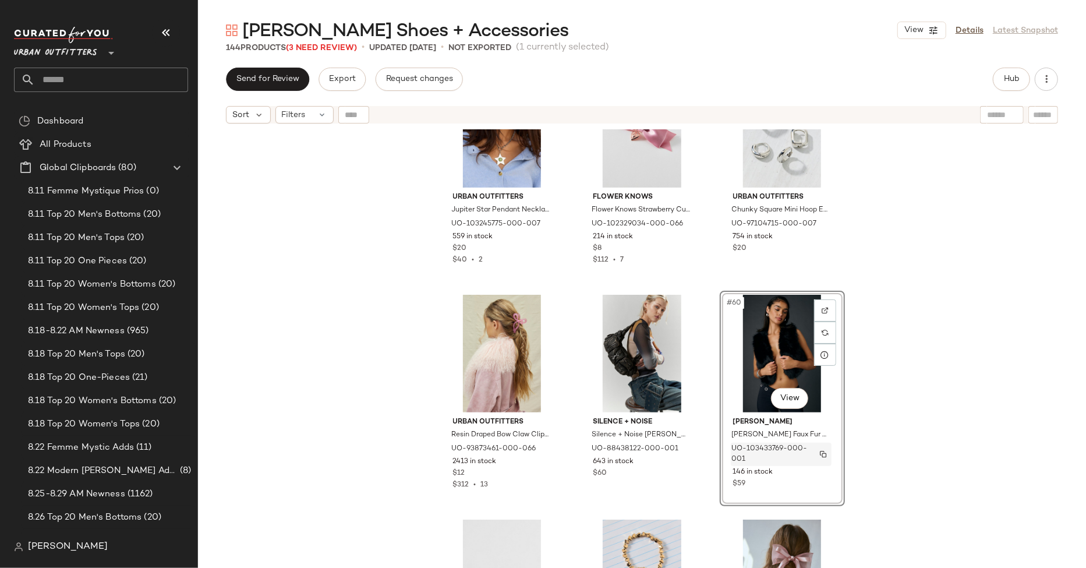
scroll to position [4125, 0]
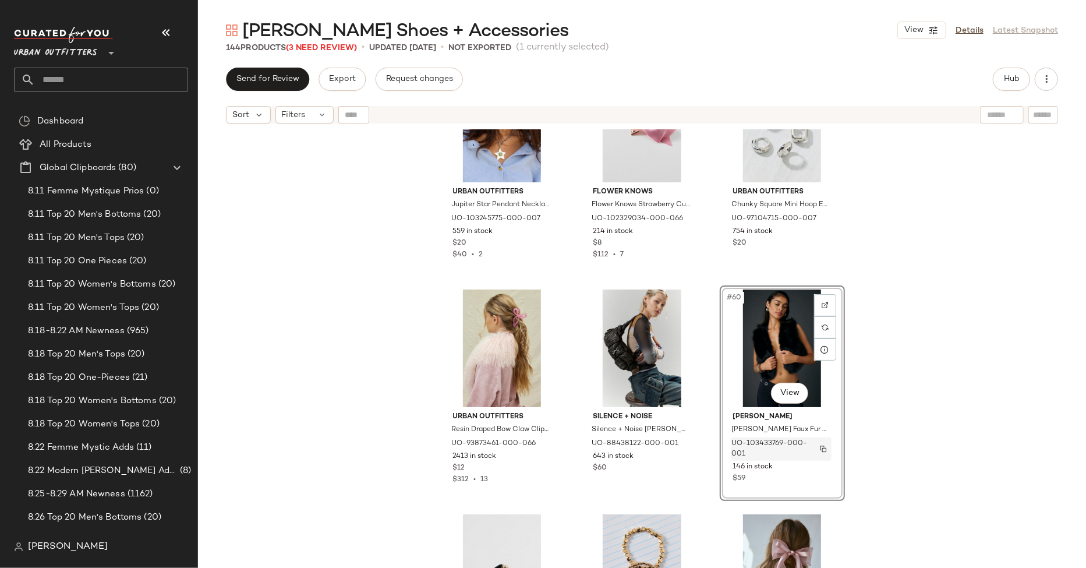
click at [820, 448] on img "button" at bounding box center [823, 448] width 7 height 7
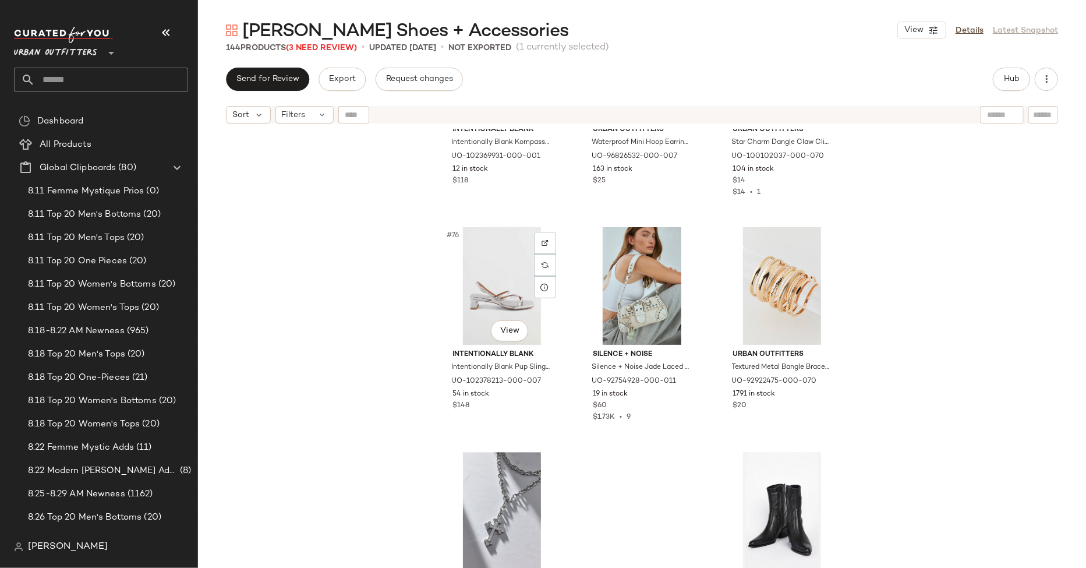
scroll to position [5570, 0]
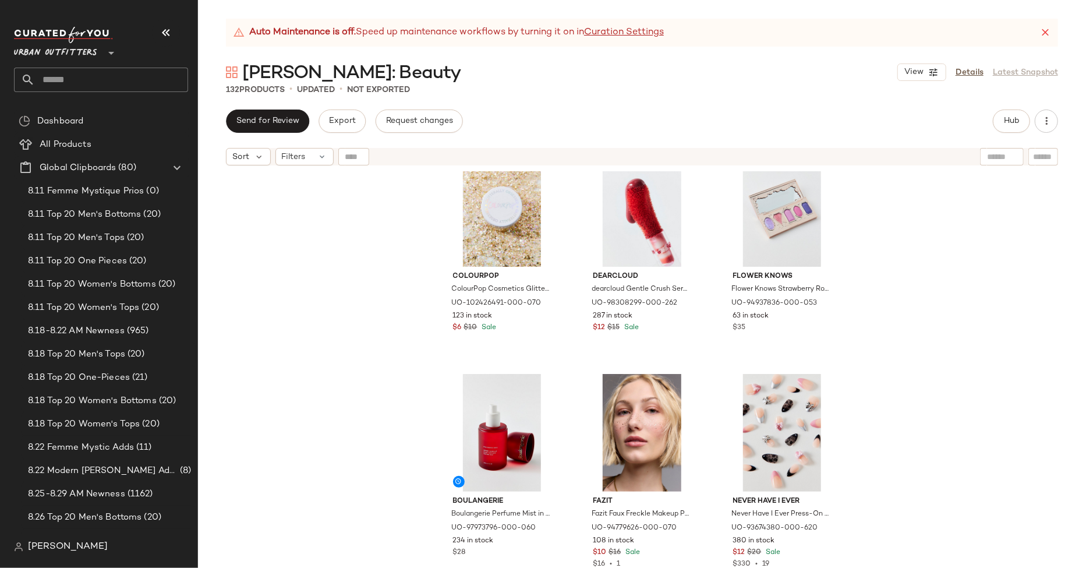
scroll to position [29, 0]
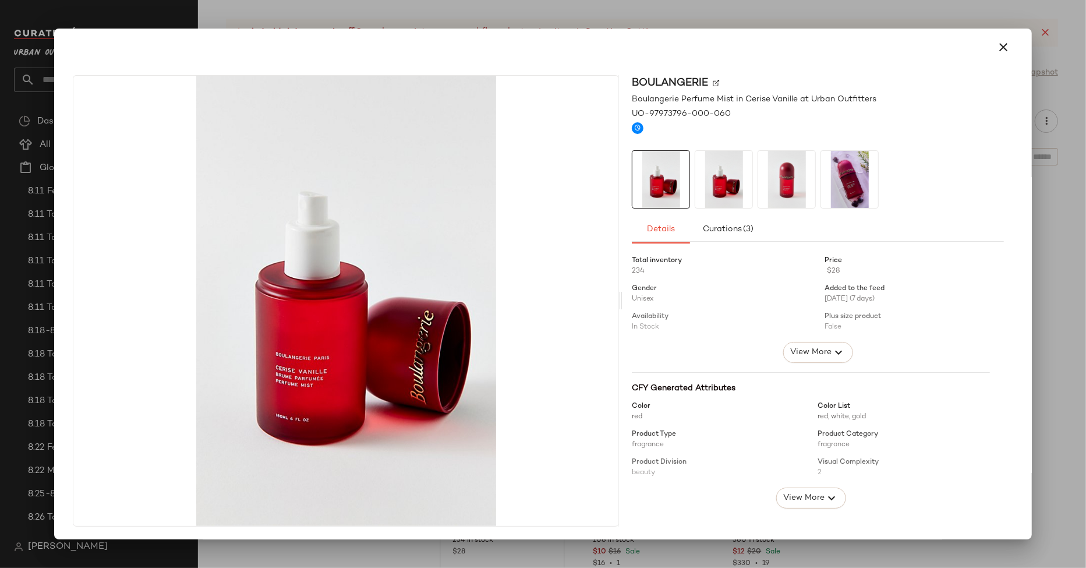
click at [425, 545] on div at bounding box center [543, 284] width 1086 height 568
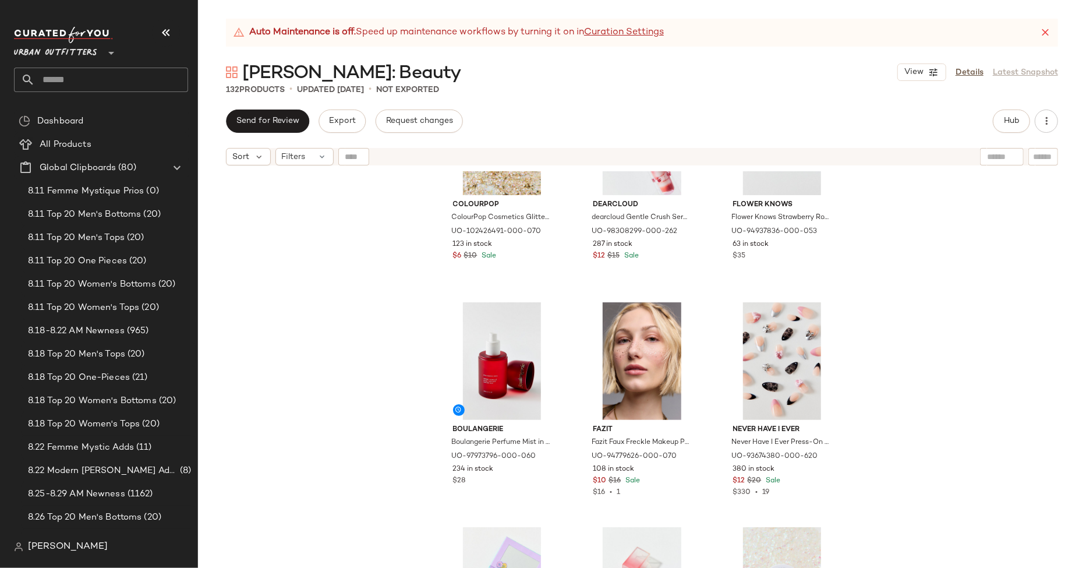
scroll to position [177, 0]
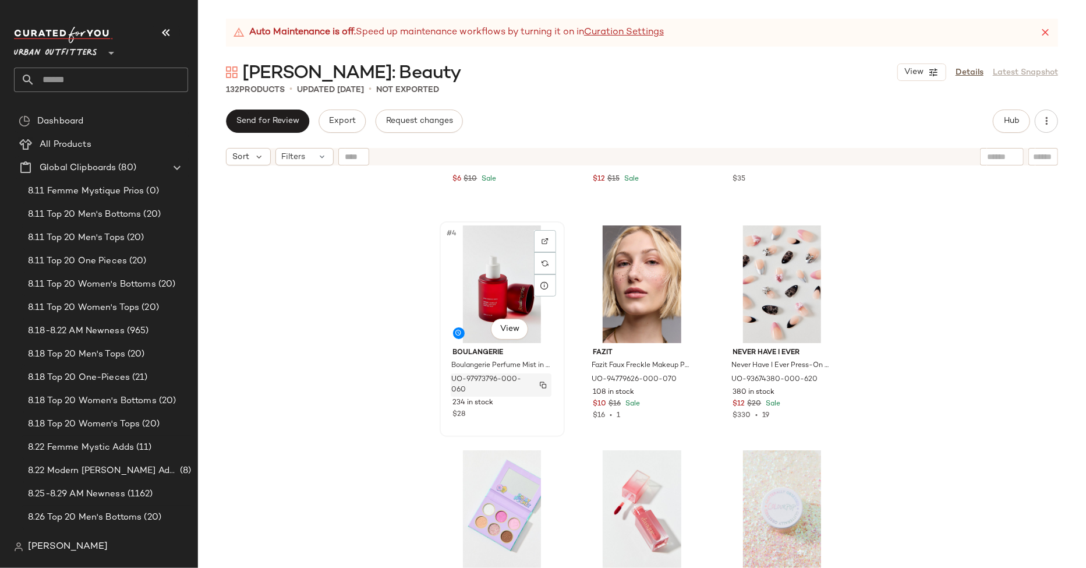
click at [540, 384] on img "button" at bounding box center [543, 384] width 7 height 7
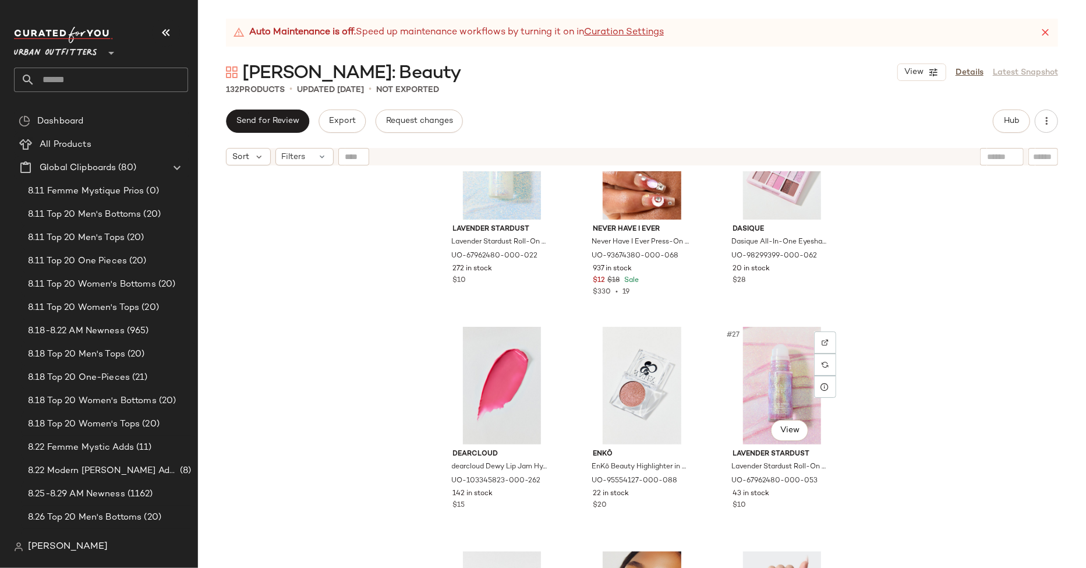
scroll to position [1691, 0]
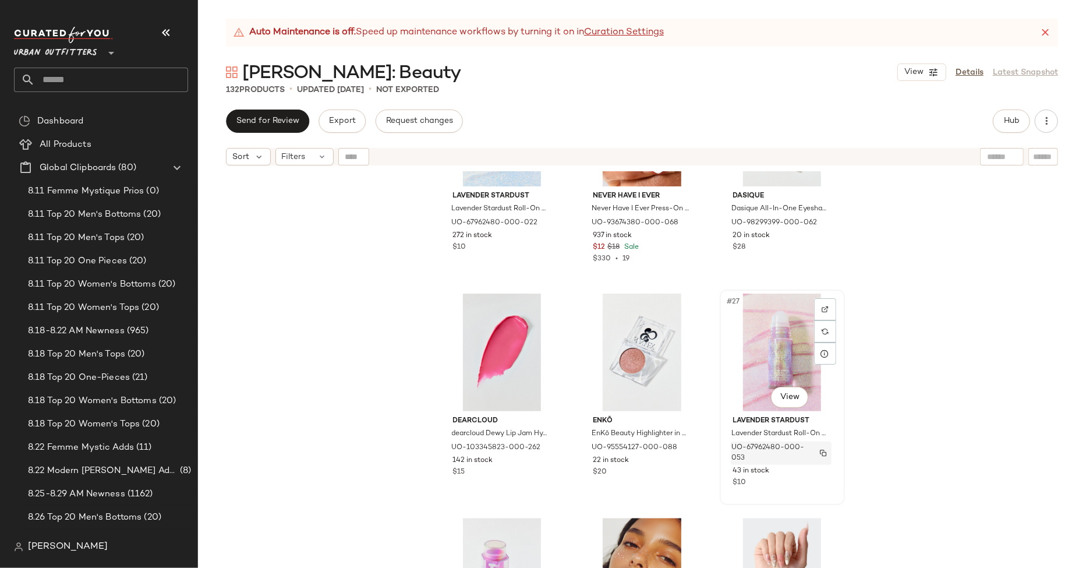
click at [820, 450] on img "button" at bounding box center [823, 452] width 7 height 7
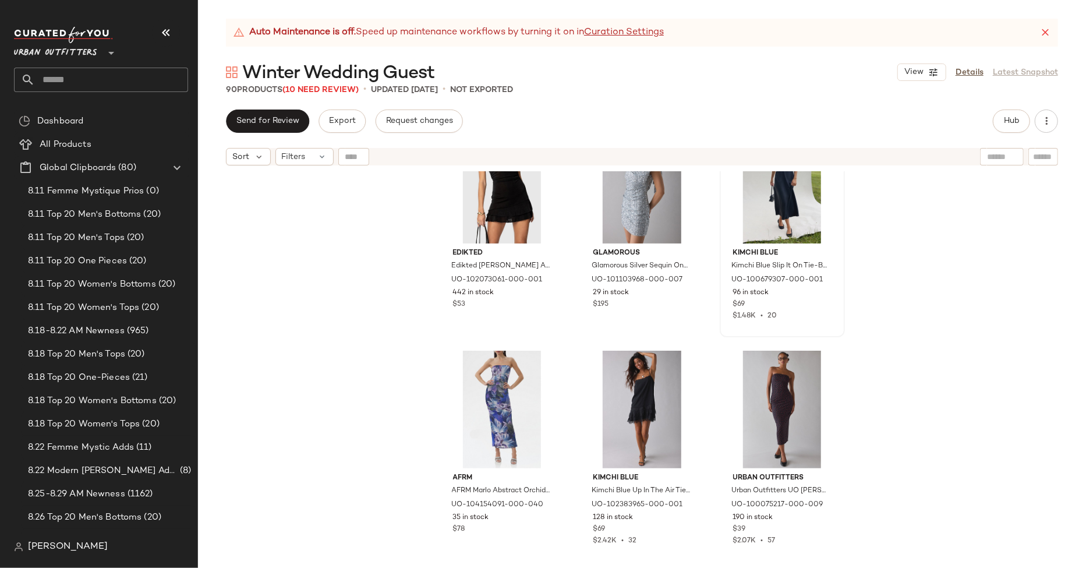
scroll to position [272, 0]
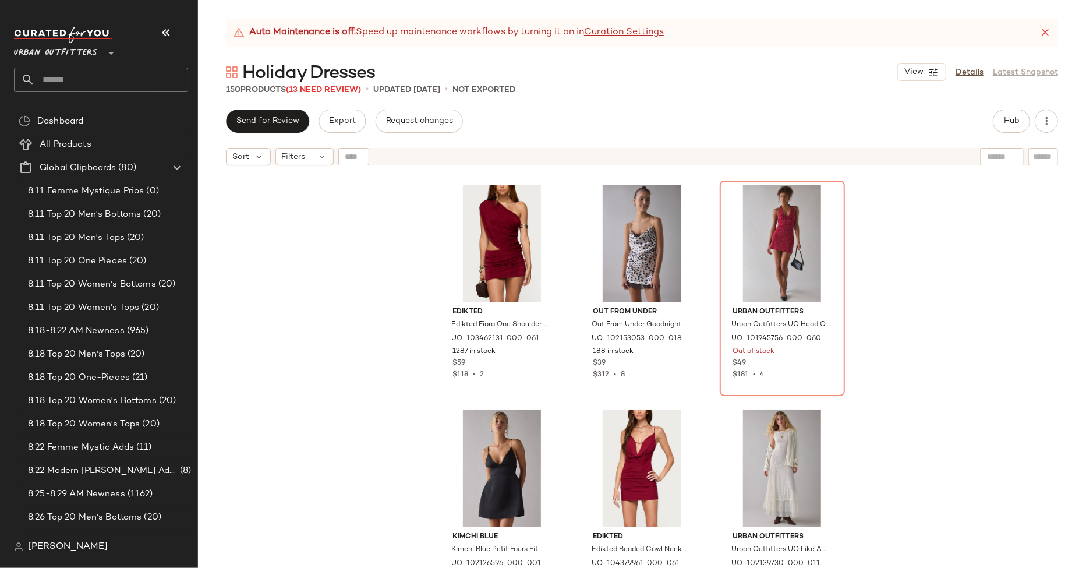
scroll to position [2697, 0]
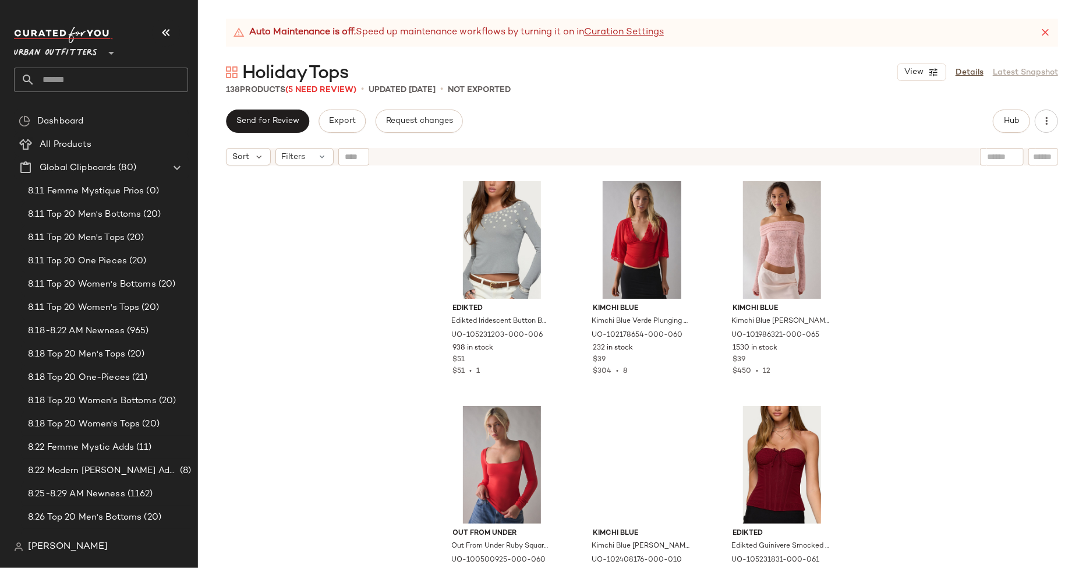
scroll to position [460, 0]
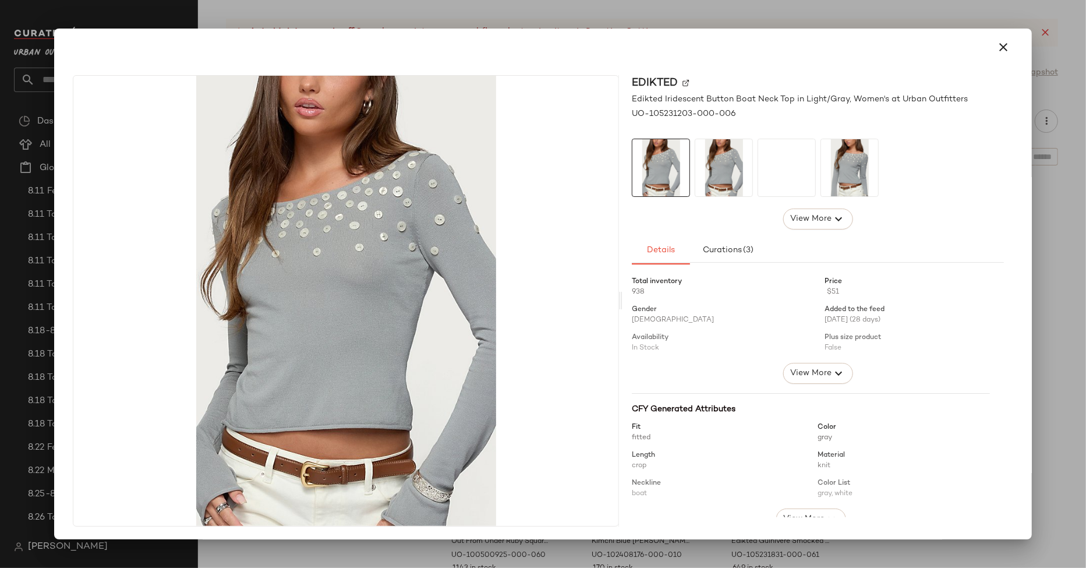
click at [577, 15] on div at bounding box center [543, 284] width 1086 height 568
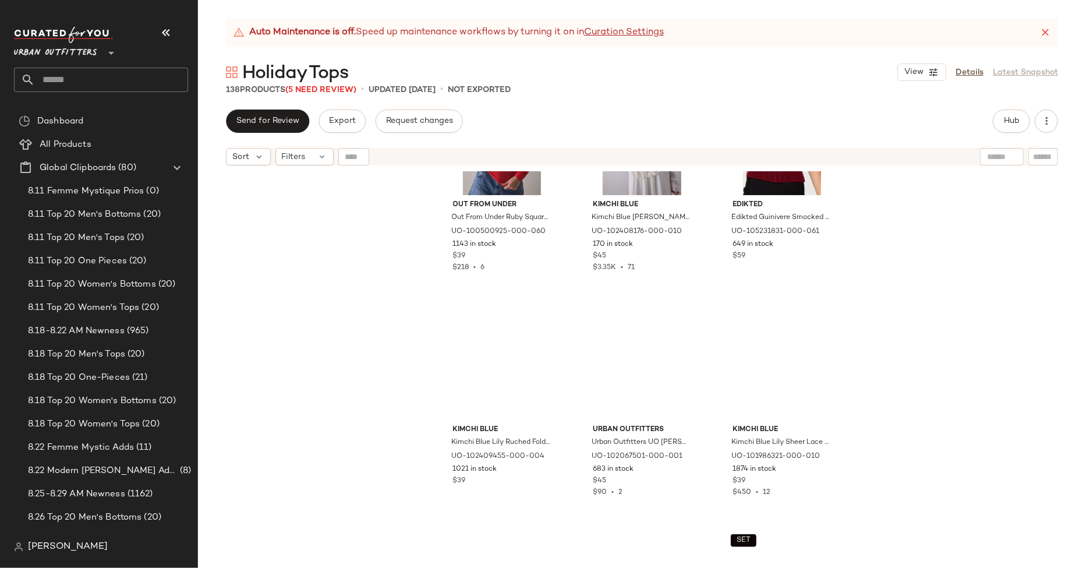
scroll to position [850, 0]
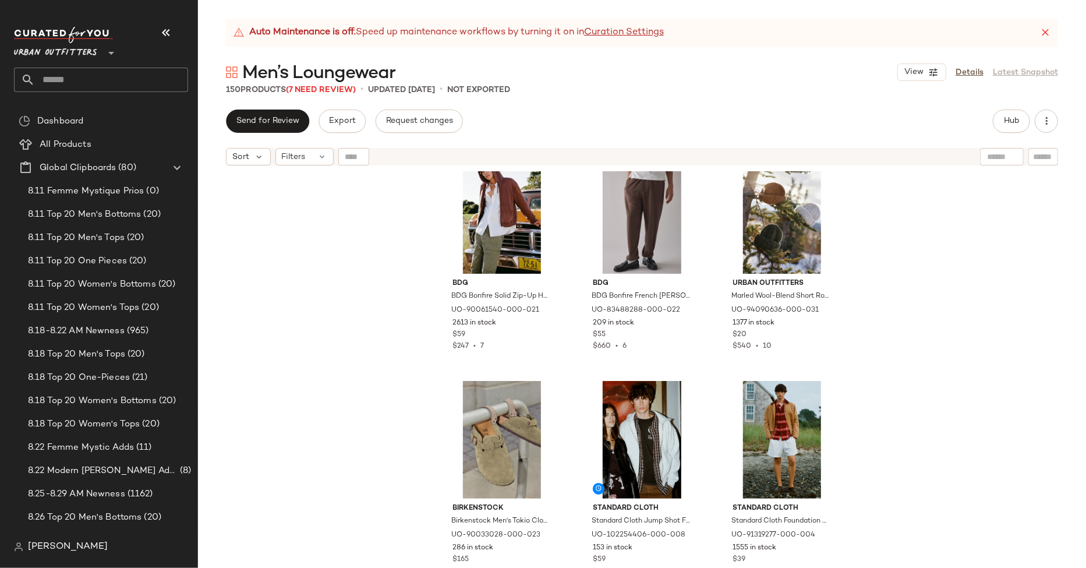
scroll to position [33, 0]
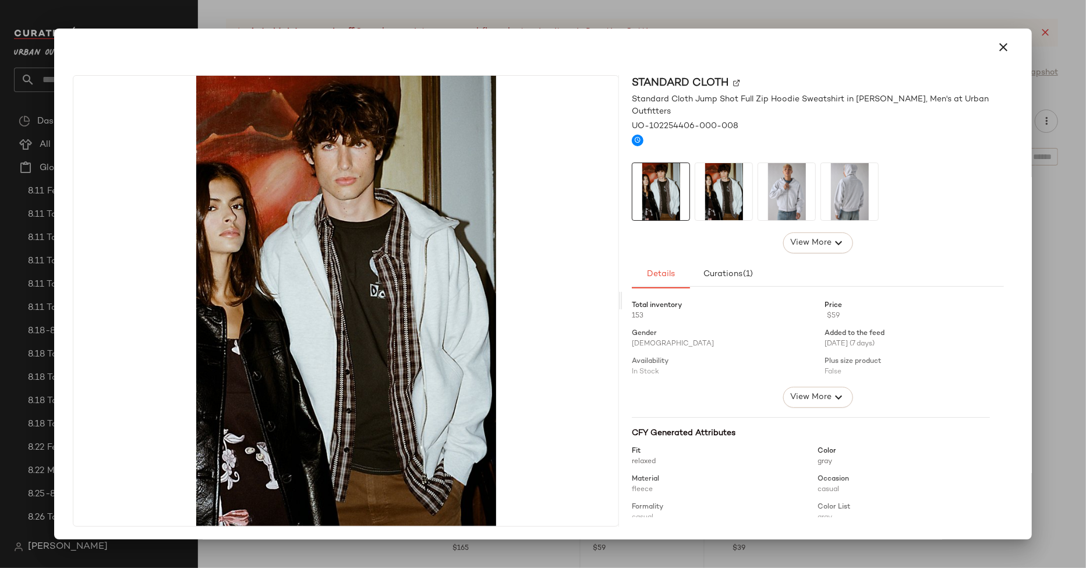
click at [723, 47] on div at bounding box center [542, 47] width 949 height 28
click at [731, 12] on div at bounding box center [543, 284] width 1086 height 568
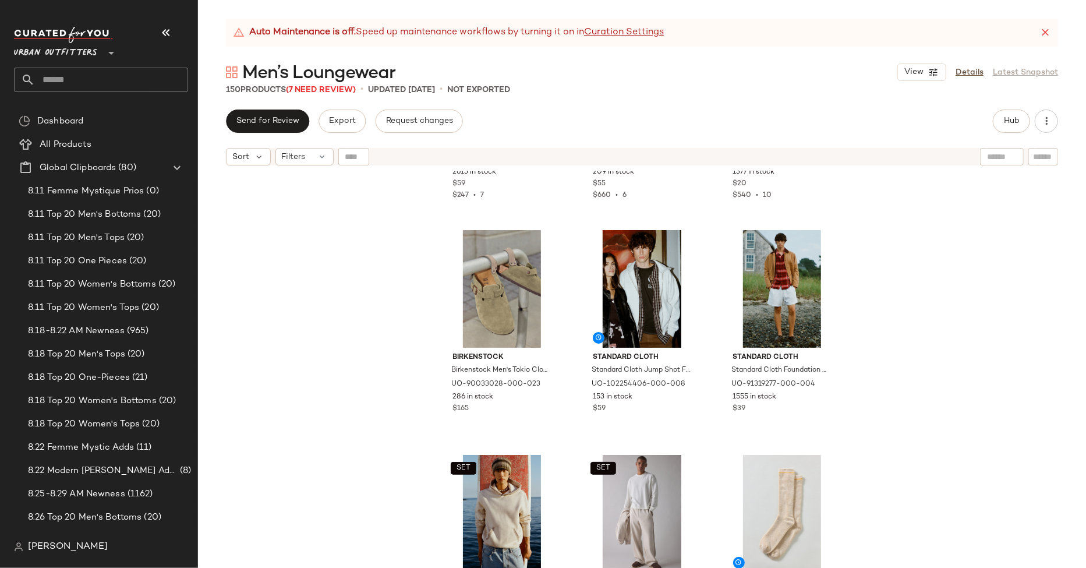
scroll to position [175, 0]
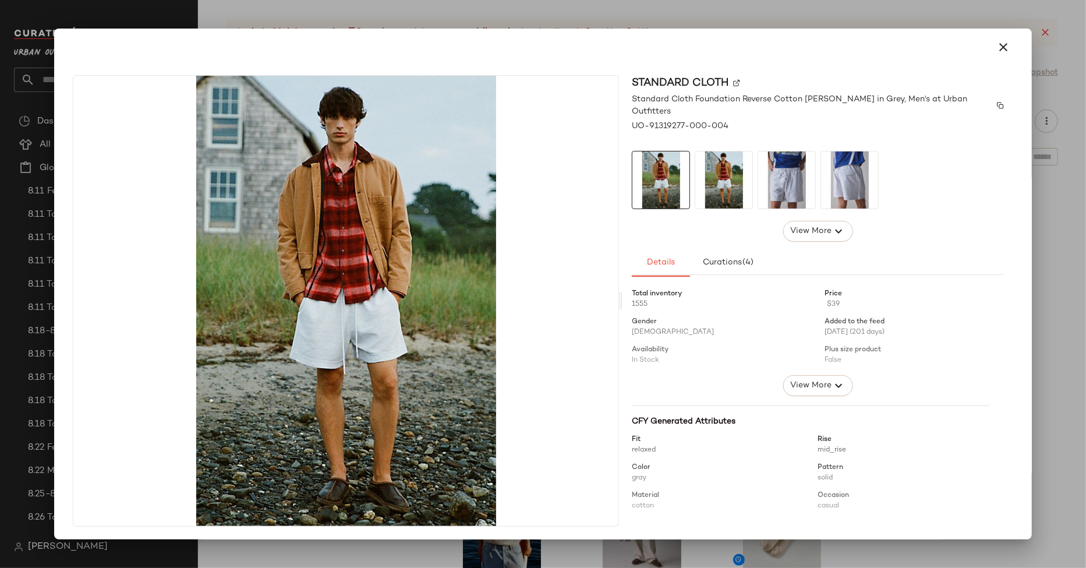
click at [810, 101] on span "Standard Cloth Foundation Reverse Cotton [PERSON_NAME] in Grey, Men's at Urban …" at bounding box center [812, 105] width 360 height 24
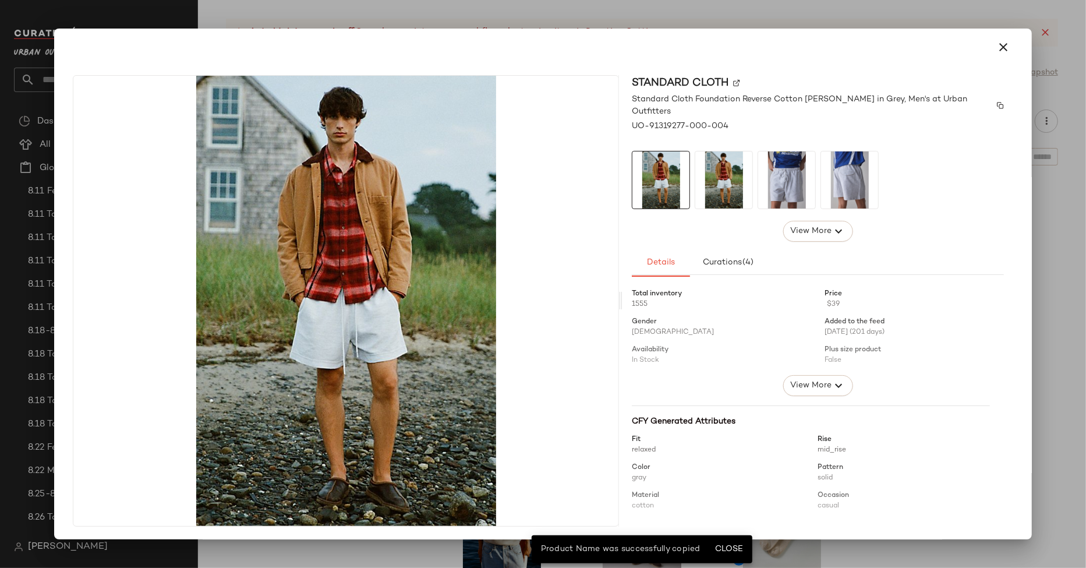
click at [810, 101] on span "Standard Cloth Foundation Reverse Cotton [PERSON_NAME] in Grey, Men's at Urban …" at bounding box center [812, 105] width 360 height 24
click at [819, 32] on div at bounding box center [543, 47] width 968 height 37
click at [823, 12] on div at bounding box center [543, 284] width 1086 height 568
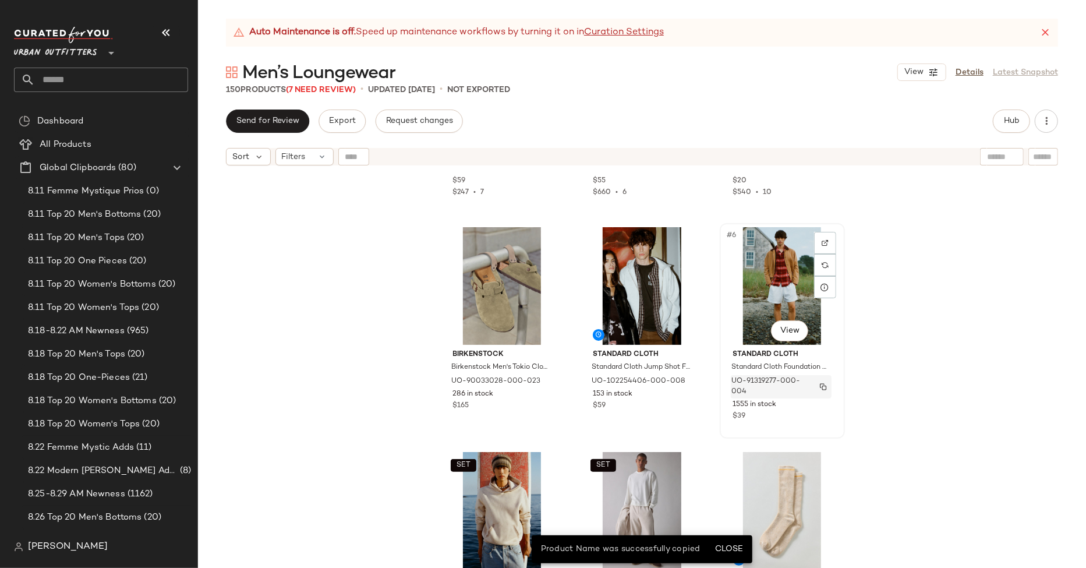
click at [820, 387] on img "button" at bounding box center [823, 386] width 7 height 7
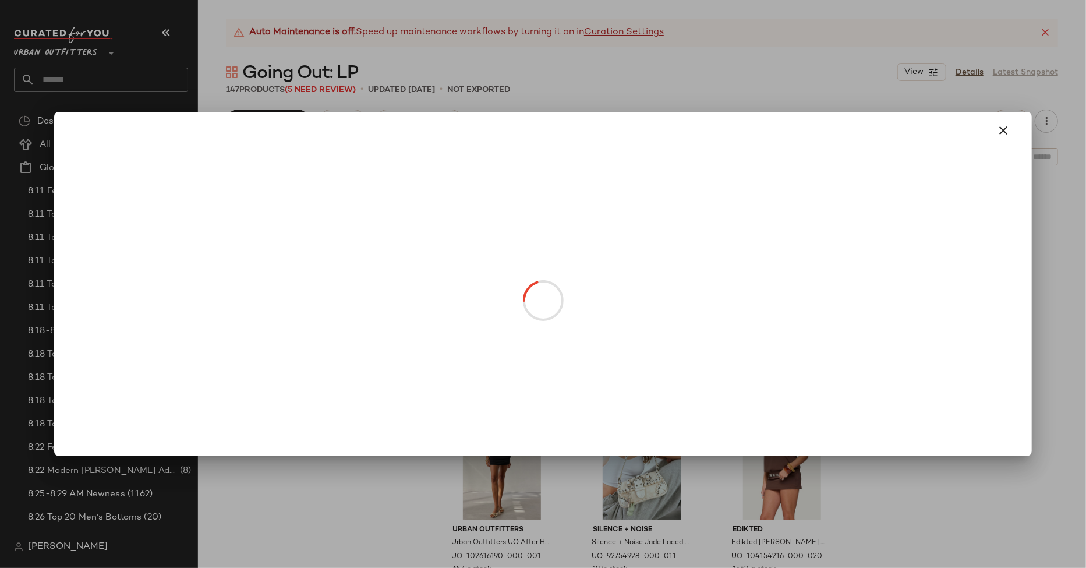
click at [778, 42] on div at bounding box center [543, 284] width 1086 height 568
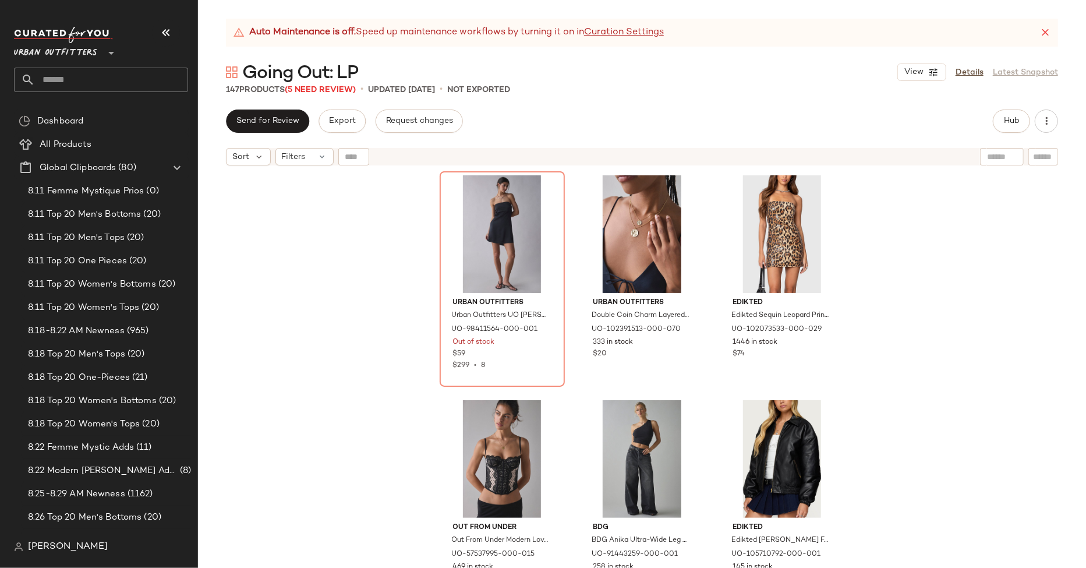
scroll to position [1107, 0]
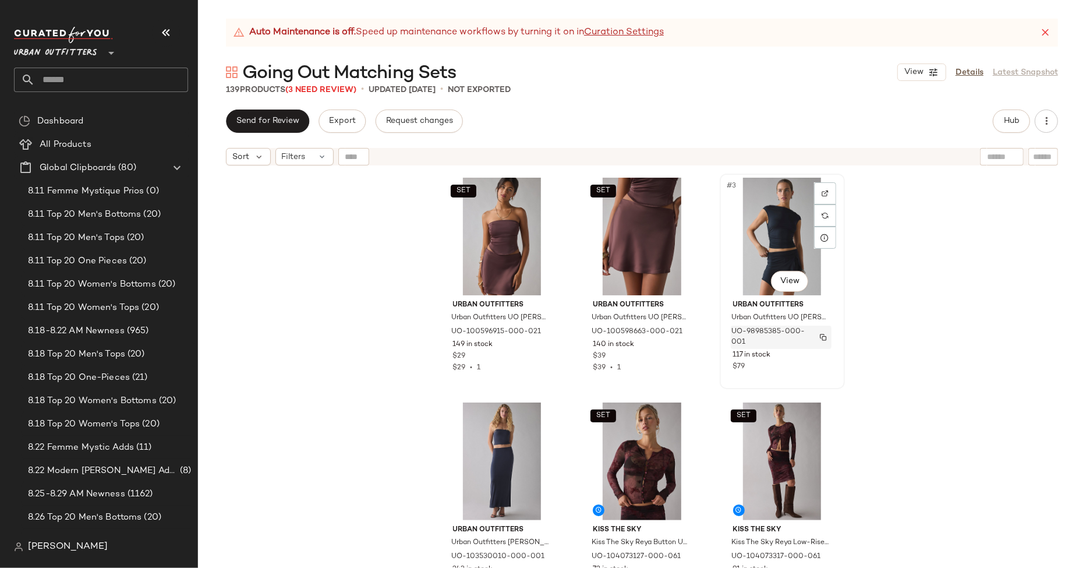
click at [820, 338] on img "button" at bounding box center [823, 337] width 7 height 7
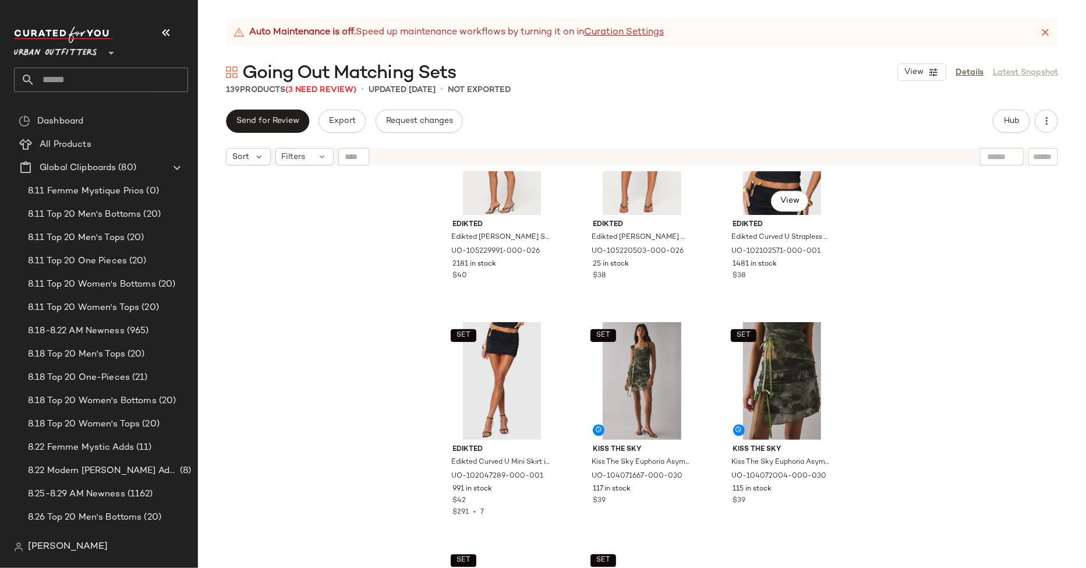
scroll to position [1916, 0]
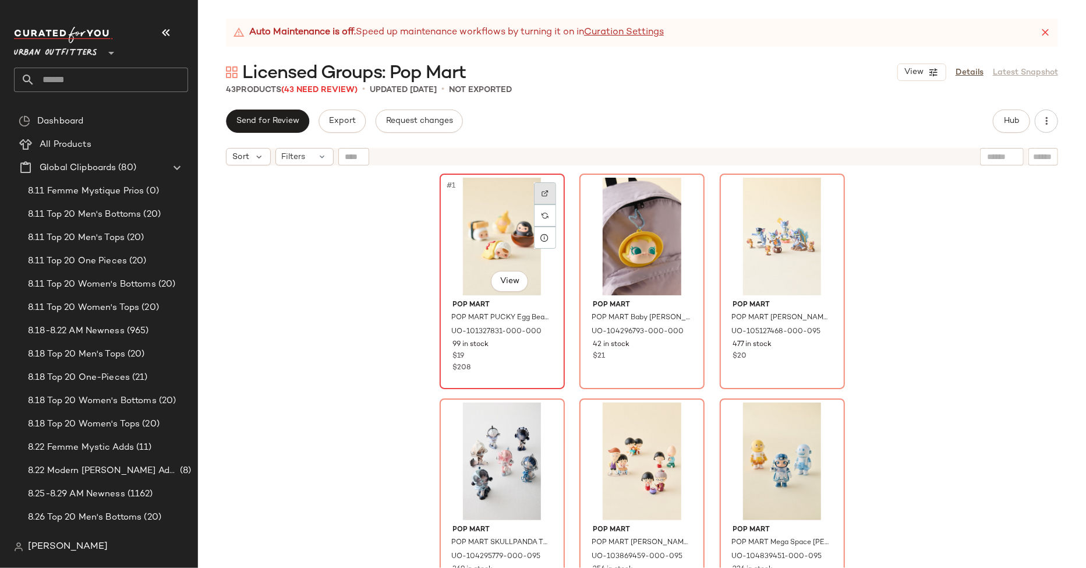
click at [546, 190] on div at bounding box center [545, 193] width 22 height 22
click at [335, 87] on span "(43 Need Review)" at bounding box center [319, 90] width 76 height 9
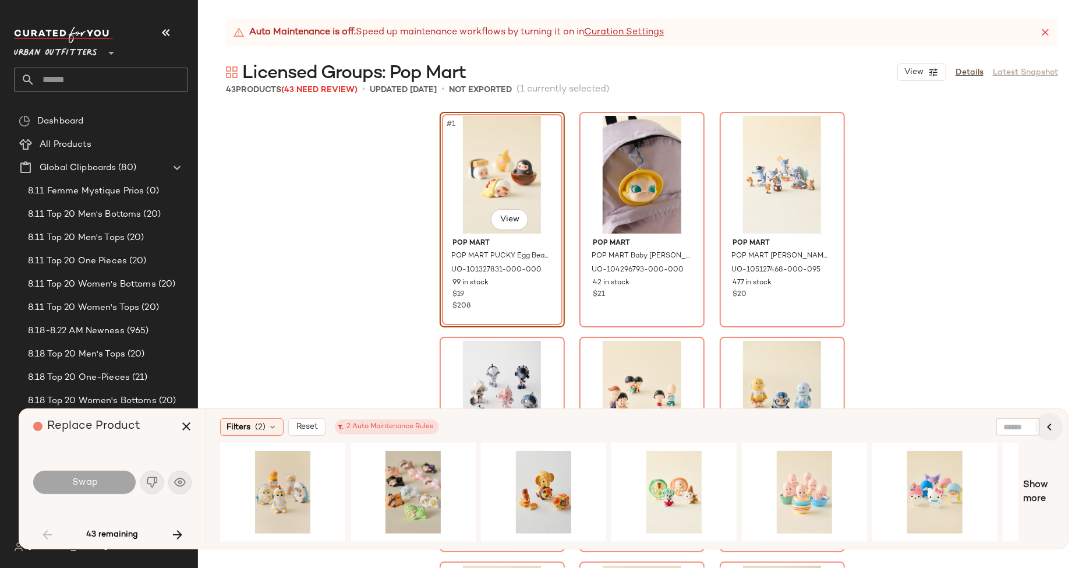
click at [1050, 433] on icon "button" at bounding box center [1049, 427] width 14 height 14
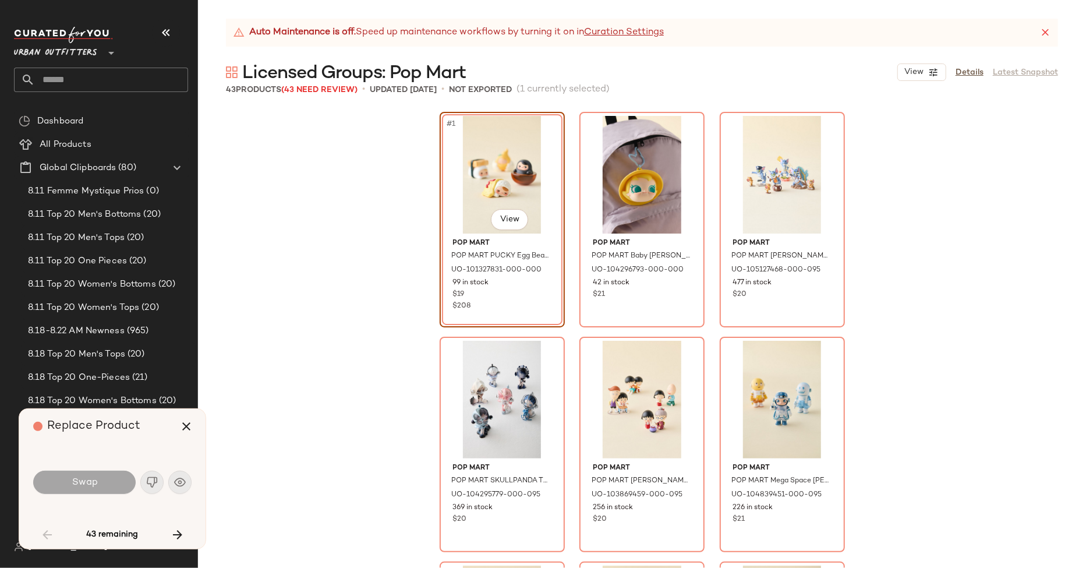
click at [1033, 296] on div "#1 View POP MART POP MART PUCKY Egg Beanie Series Blind Box Figure in Assorted …" at bounding box center [642, 338] width 888 height 458
click at [1019, 502] on div "#1 View POP MART POP MART PUCKY Egg Beanie Series Blind Box Figure in Assorted …" at bounding box center [642, 338] width 888 height 458
